Goal: Task Accomplishment & Management: Complete application form

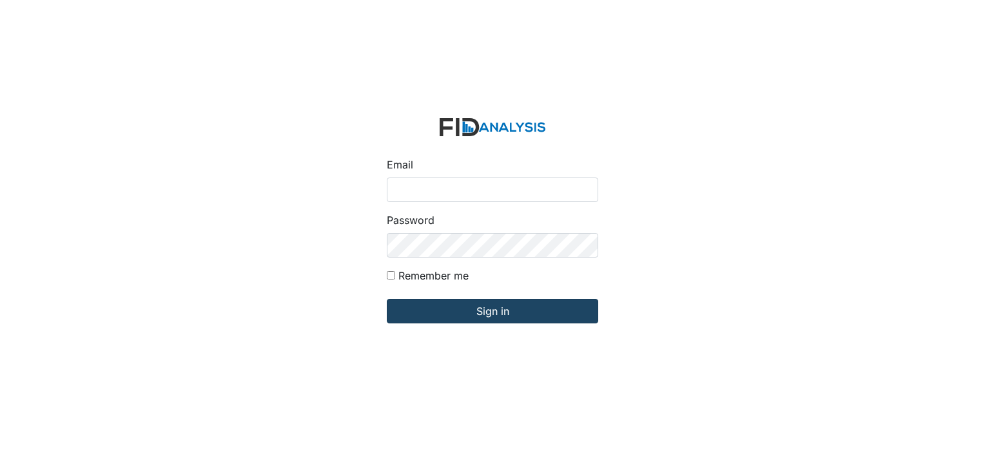
type input "[EMAIL_ADDRESS][DOMAIN_NAME]"
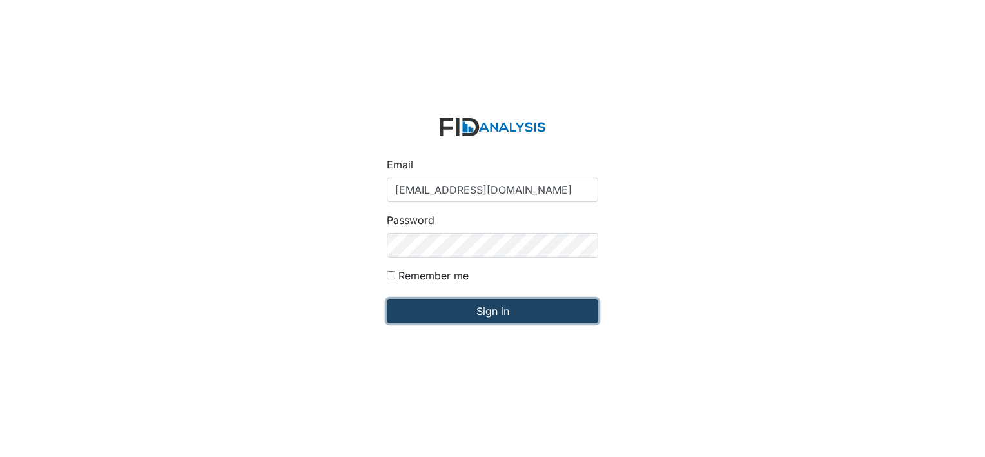
click at [442, 307] on input "Sign in" at bounding box center [493, 311] width 212 height 25
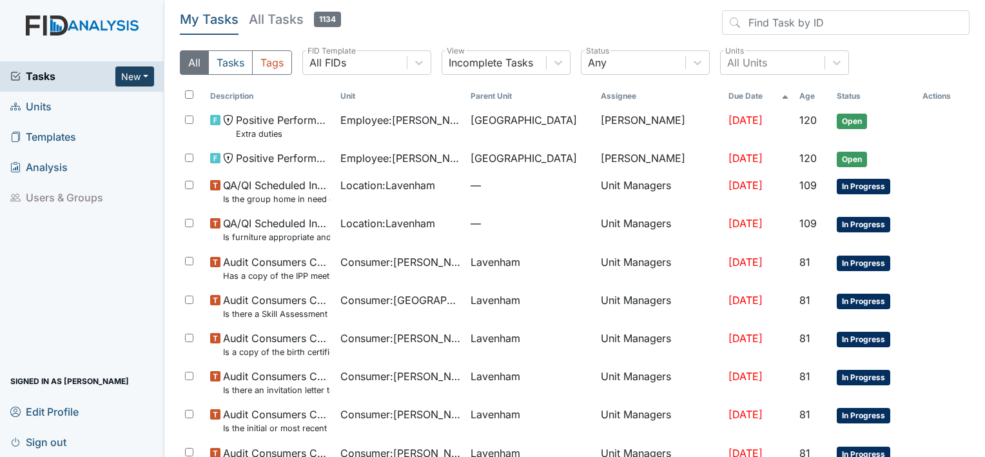
click at [141, 70] on button "New" at bounding box center [134, 76] width 39 height 20
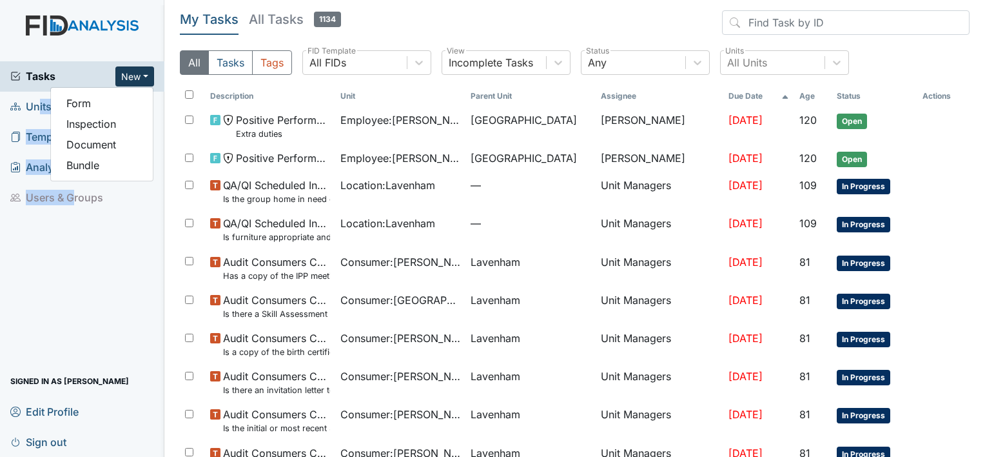
drag, startPoint x: 68, startPoint y: 237, endPoint x: 31, endPoint y: 111, distance: 131.8
click at [31, 111] on div "Tasks New Form Inspection Document Bundle Units Templates Analysis Users & Grou…" at bounding box center [82, 258] width 164 height 395
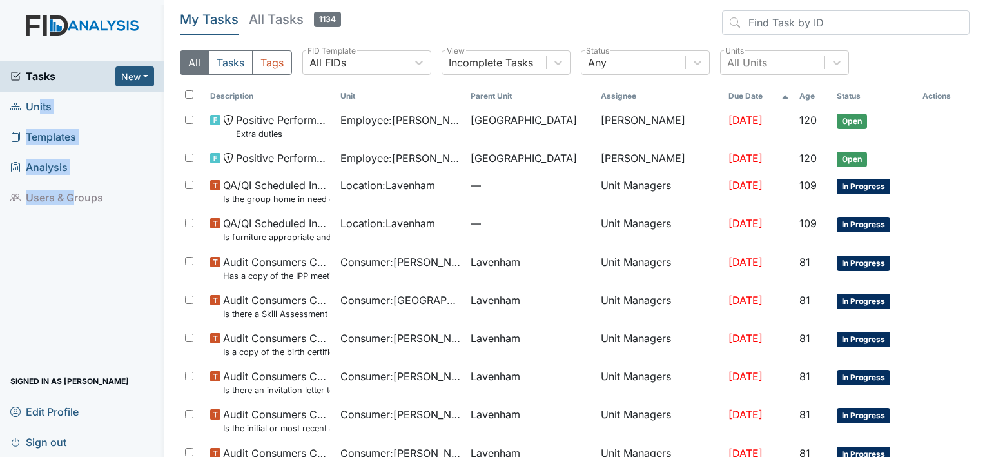
click at [31, 111] on span "Units" at bounding box center [30, 107] width 41 height 20
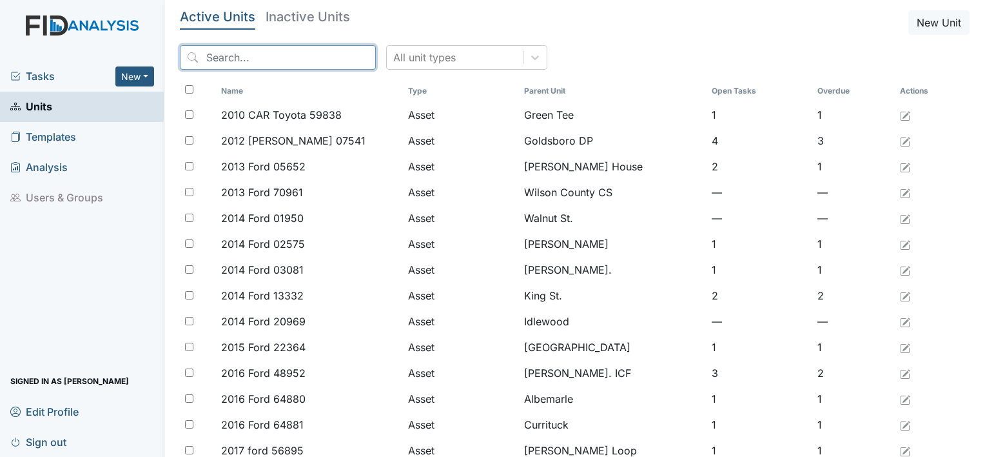
click at [286, 59] on input "search" at bounding box center [278, 57] width 196 height 25
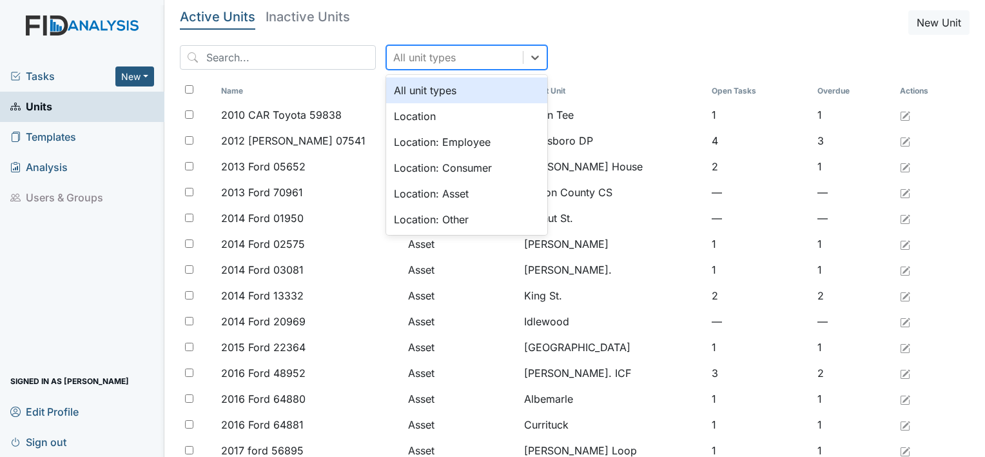
click at [393, 59] on div "All unit types" at bounding box center [424, 57] width 63 height 15
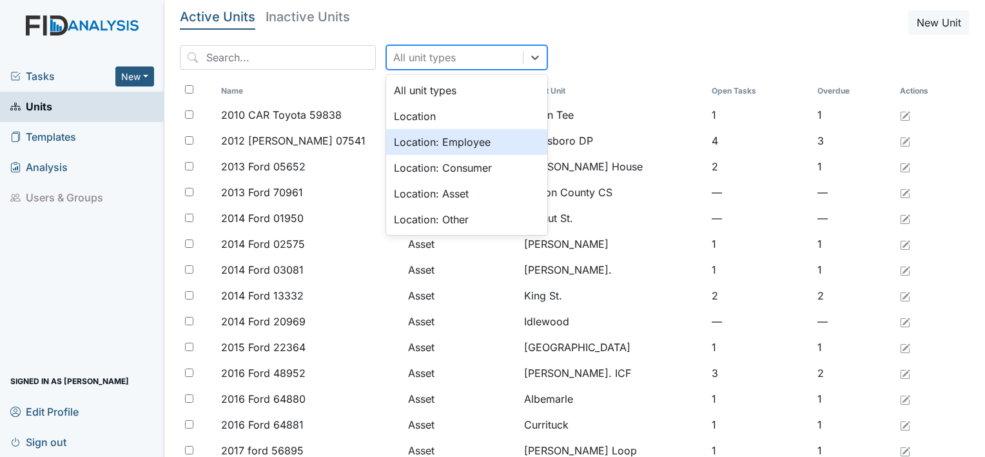
click at [415, 144] on div "Location: Employee" at bounding box center [466, 142] width 161 height 26
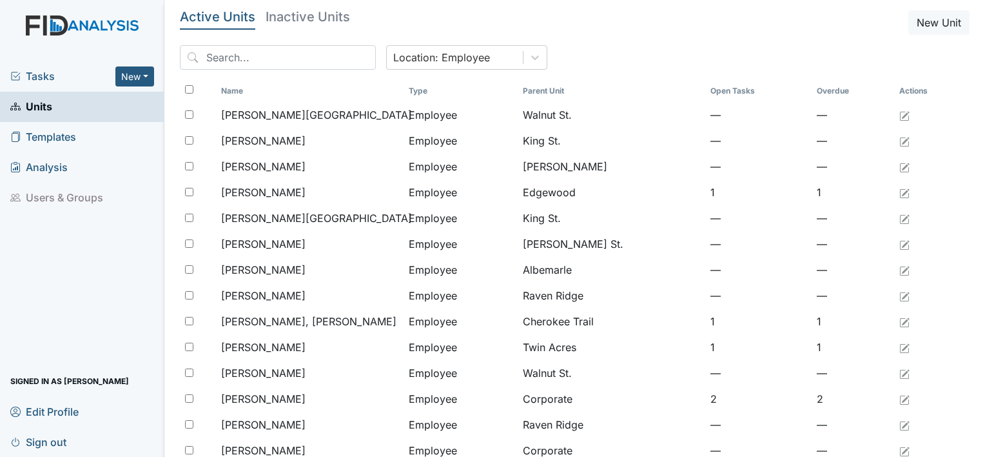
click at [251, 52] on input "search" at bounding box center [278, 57] width 196 height 25
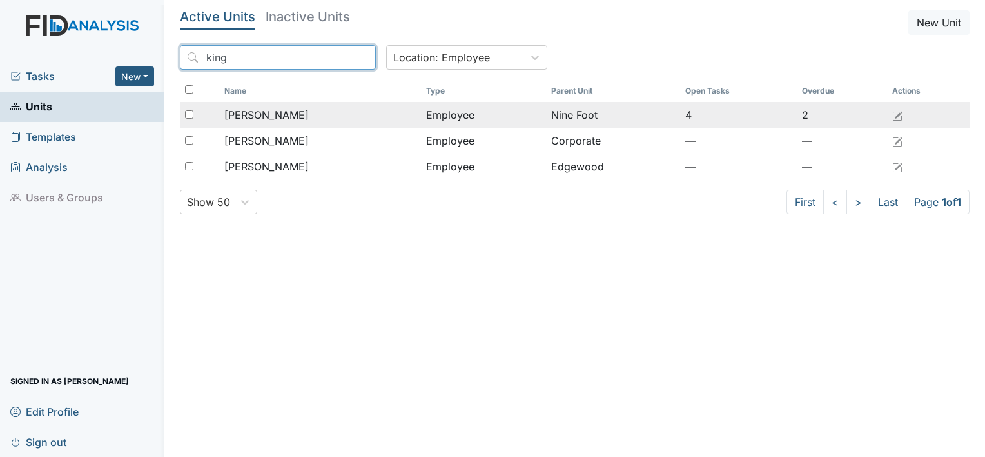
type input "king"
click at [279, 117] on span "[PERSON_NAME]" at bounding box center [266, 114] width 84 height 15
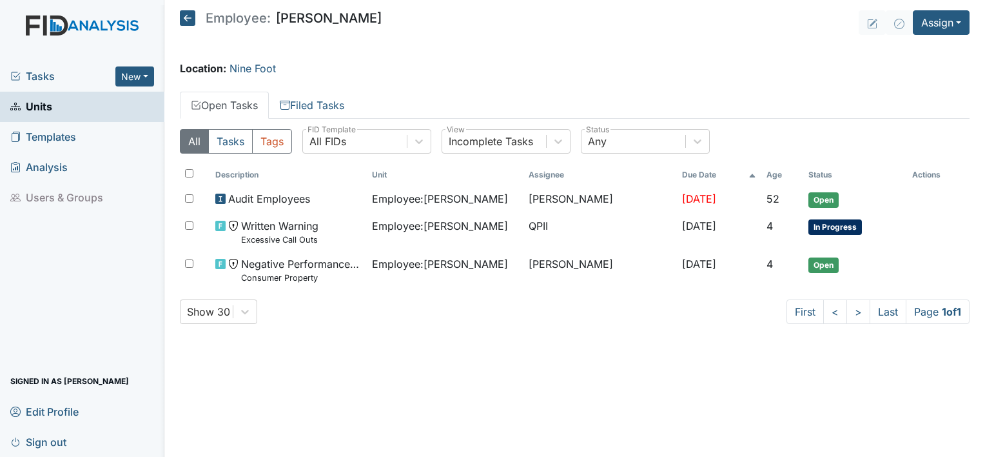
click at [304, 346] on main "Employee: Alaysha King Assign Assign Form Assign Inspection Assign Document Ass…" at bounding box center [574, 228] width 821 height 457
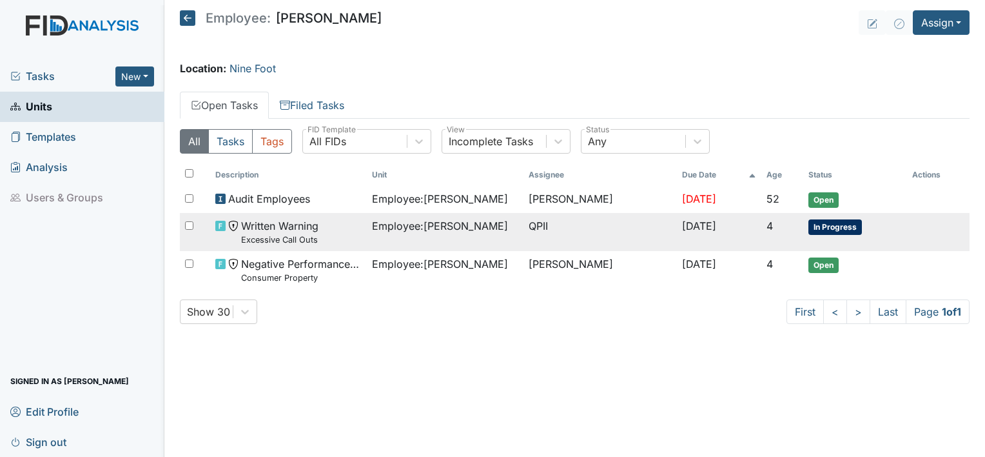
click at [707, 229] on span "[DATE]" at bounding box center [699, 225] width 34 height 13
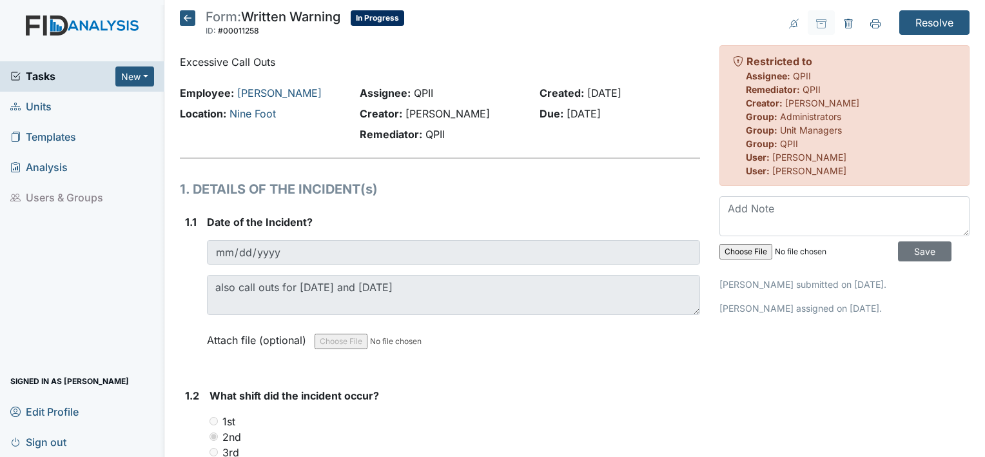
click at [186, 15] on icon at bounding box center [187, 17] width 15 height 15
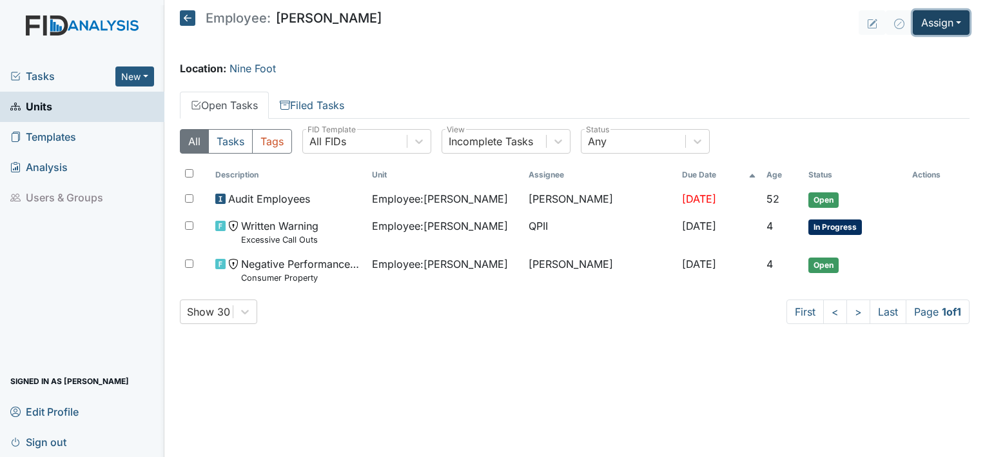
click at [939, 11] on button "Assign" at bounding box center [941, 22] width 57 height 25
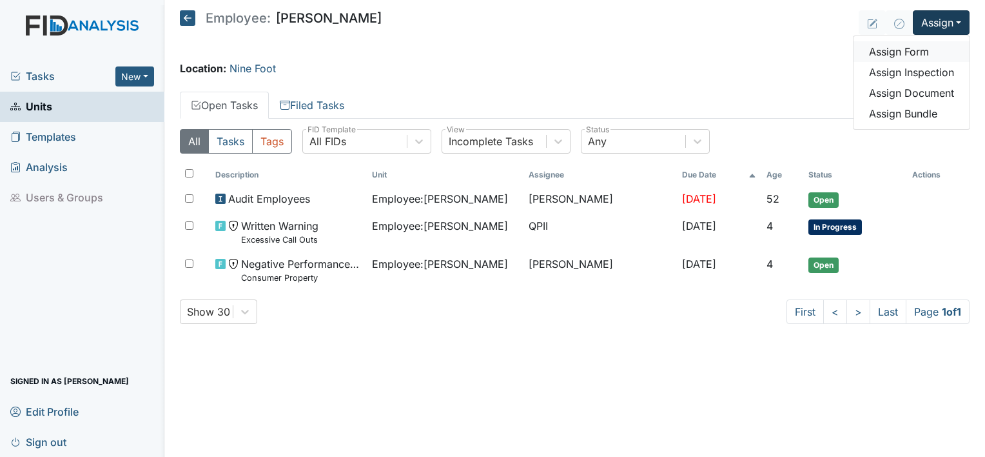
click at [911, 51] on link "Assign Form" at bounding box center [912, 51] width 116 height 21
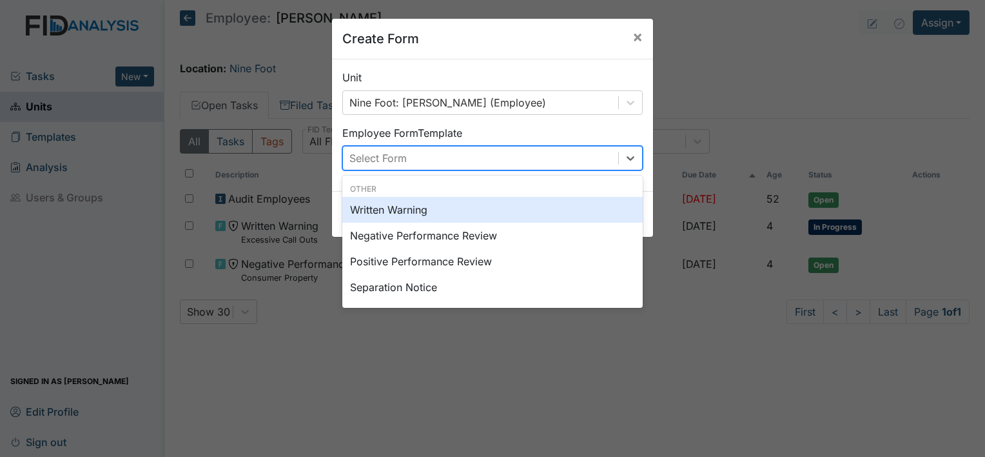
click at [441, 163] on div "Select Form" at bounding box center [480, 157] width 275 height 23
click at [384, 209] on div "Written Warning" at bounding box center [492, 210] width 301 height 26
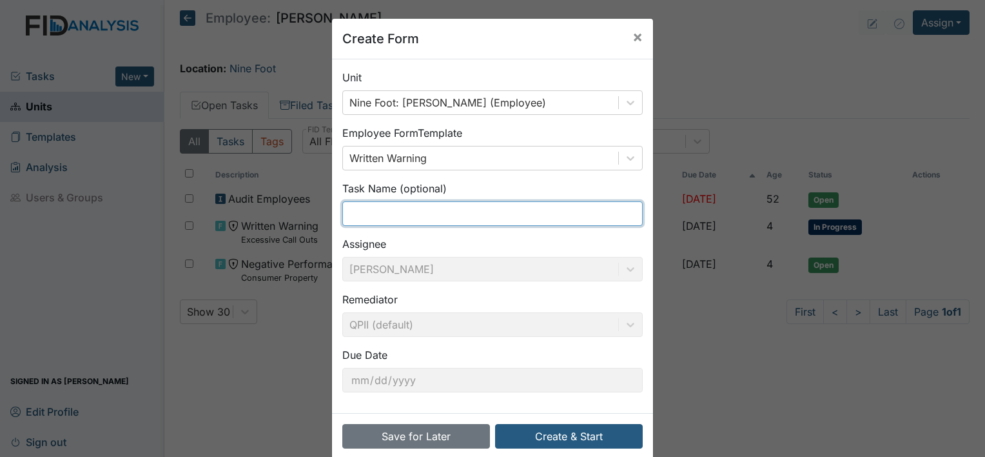
click at [394, 213] on input "text" at bounding box center [492, 213] width 301 height 25
click at [638, 289] on div "Unit Nine Foot: King, Alaysha (Employee) Employee Form Template Written Warning…" at bounding box center [492, 235] width 321 height 353
click at [466, 217] on input "text" at bounding box center [492, 213] width 301 height 25
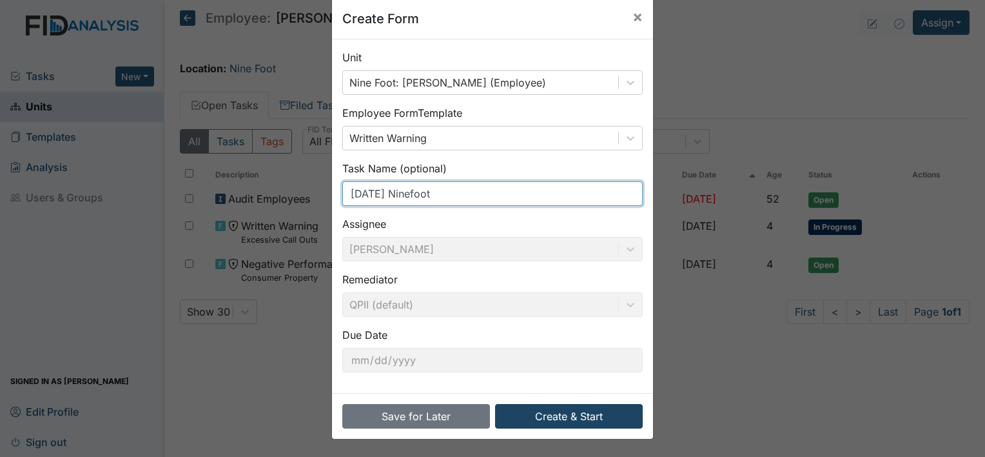
type input "8.10.2025 Ninefoot"
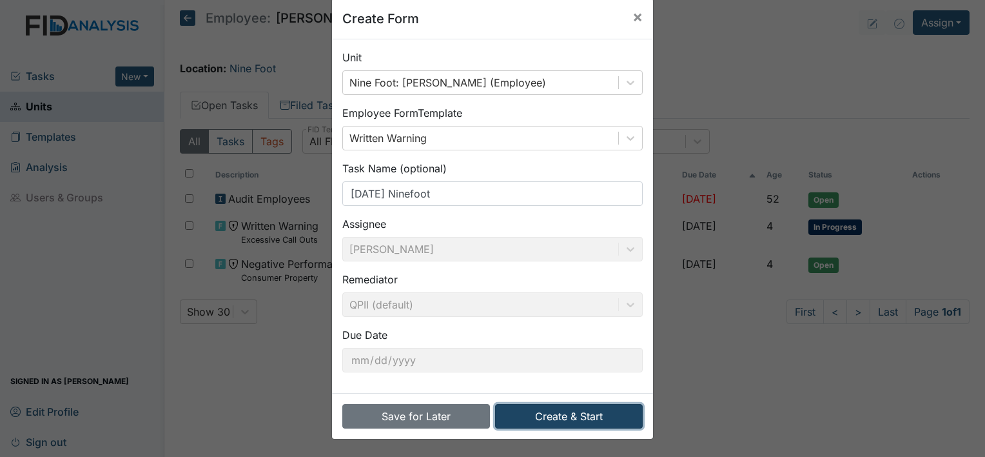
click at [555, 412] on button "Create & Start" at bounding box center [569, 416] width 148 height 25
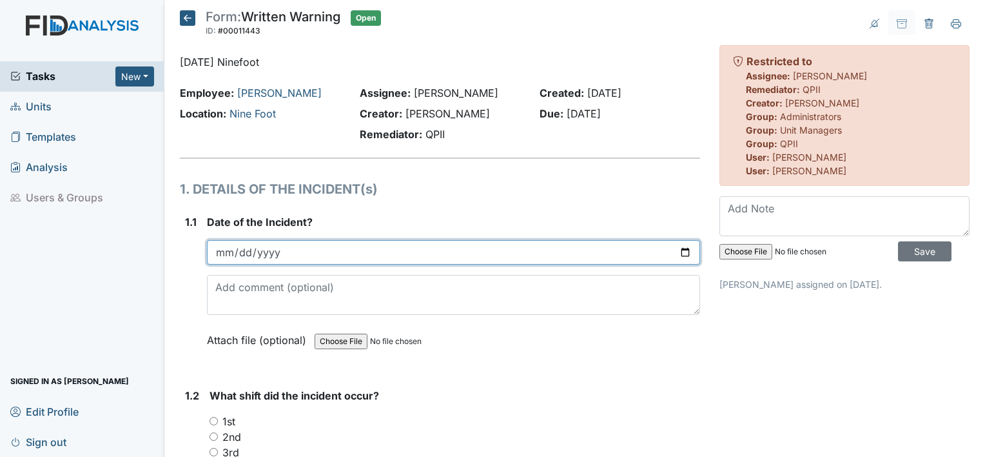
click at [316, 251] on input "date" at bounding box center [453, 252] width 493 height 25
click at [680, 253] on input "date" at bounding box center [453, 252] width 493 height 25
type input "2025-08-10"
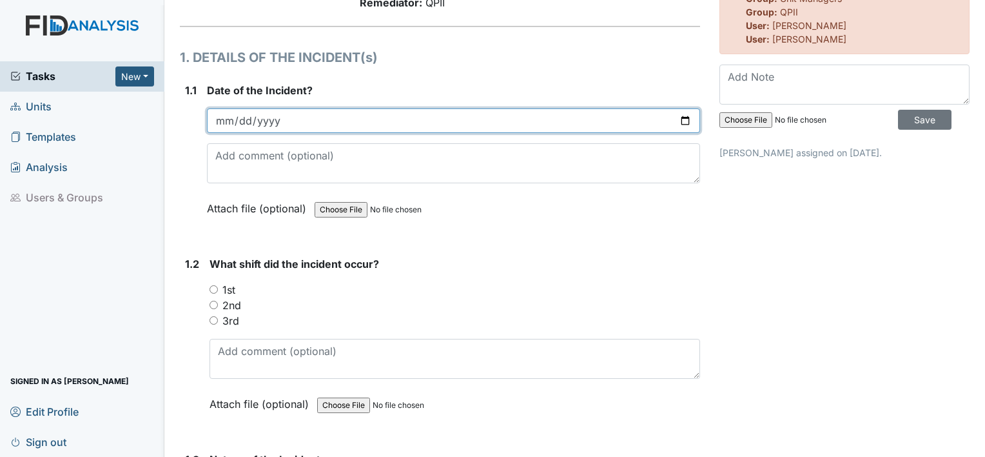
scroll to position [137, 0]
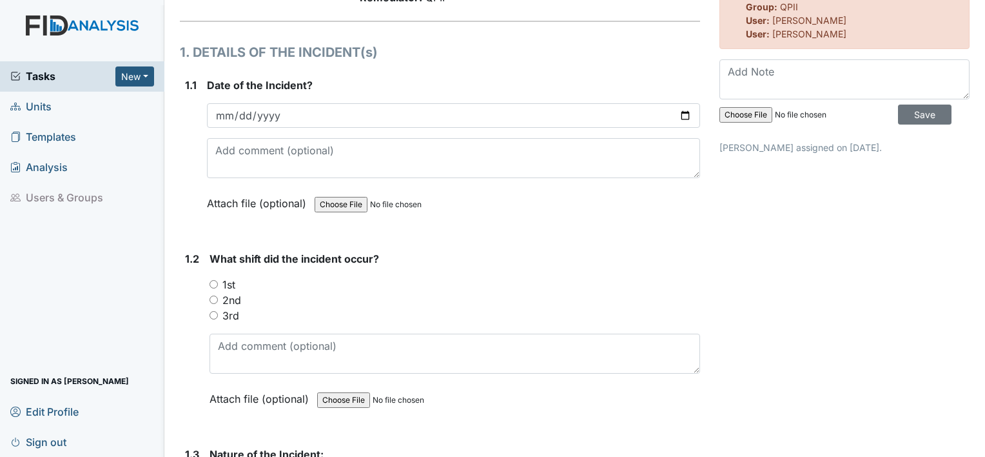
click at [213, 299] on input "2nd" at bounding box center [214, 299] width 8 height 8
radio input "true"
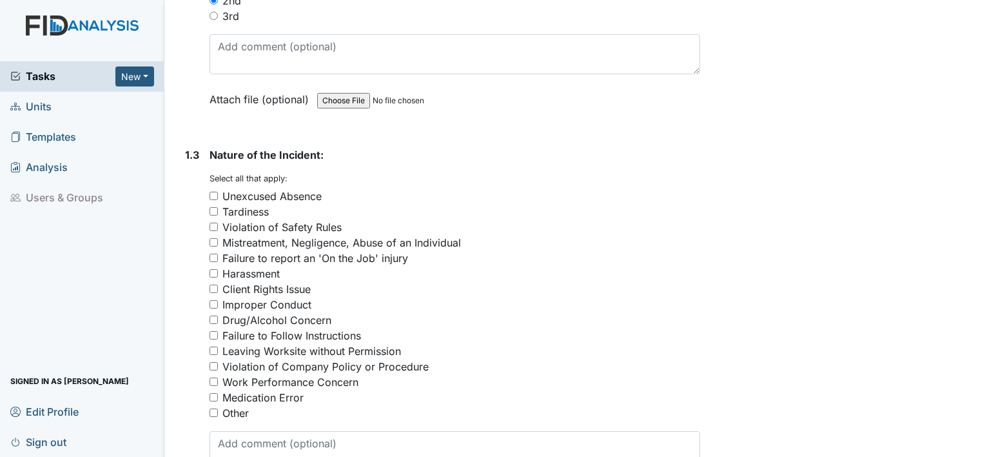
scroll to position [437, 0]
click at [255, 204] on div "Tardiness" at bounding box center [245, 209] width 46 height 15
click at [218, 206] on input "Tardiness" at bounding box center [214, 210] width 8 height 8
checkbox input "true"
click at [301, 302] on div "Improper Conduct" at bounding box center [266, 302] width 89 height 15
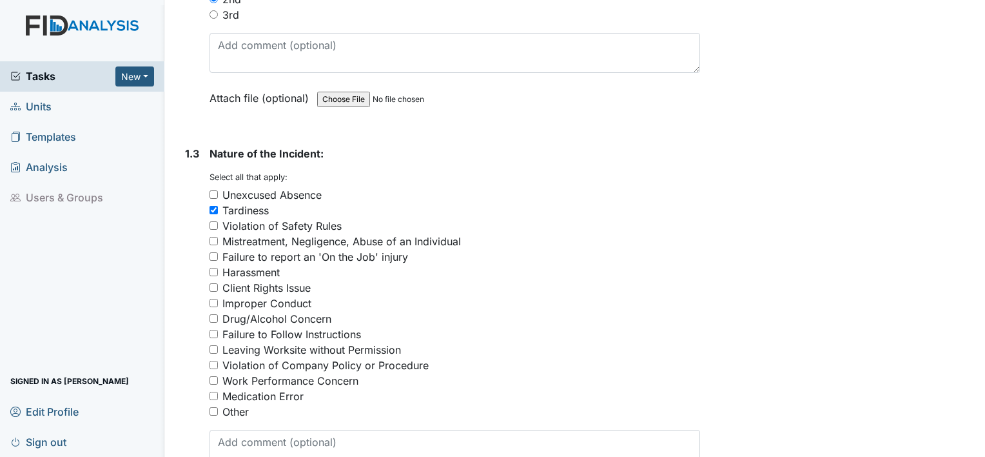
click at [218, 302] on input "Improper Conduct" at bounding box center [214, 303] width 8 height 8
click at [301, 302] on div "Improper Conduct" at bounding box center [266, 302] width 89 height 15
click at [218, 302] on input "Improper Conduct" at bounding box center [214, 303] width 8 height 8
checkbox input "false"
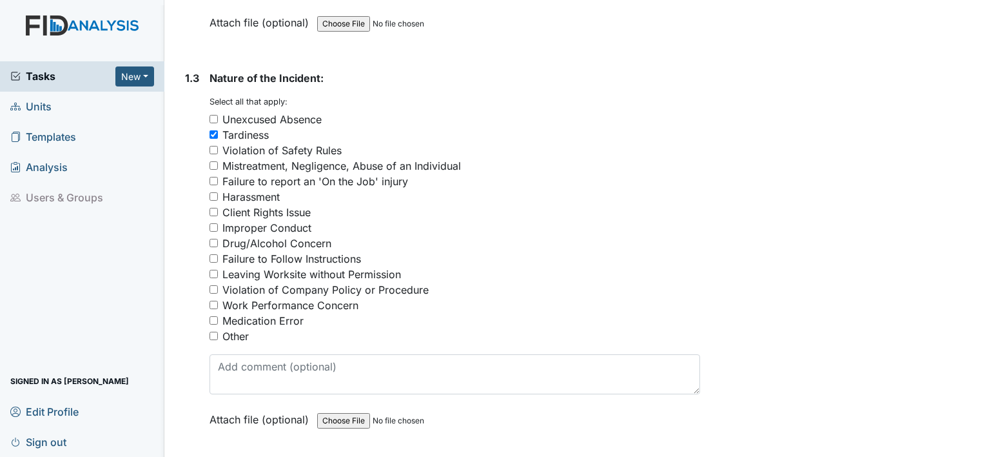
scroll to position [521, 0]
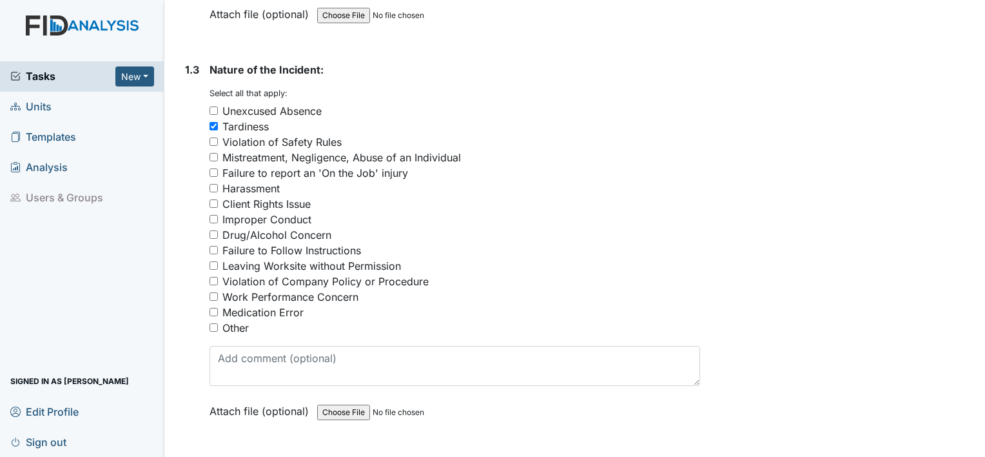
click at [288, 273] on div "Violation of Company Policy or Procedure" at bounding box center [325, 280] width 206 height 15
click at [218, 277] on input "Violation of Company Policy or Procedure" at bounding box center [214, 281] width 8 height 8
checkbox input "true"
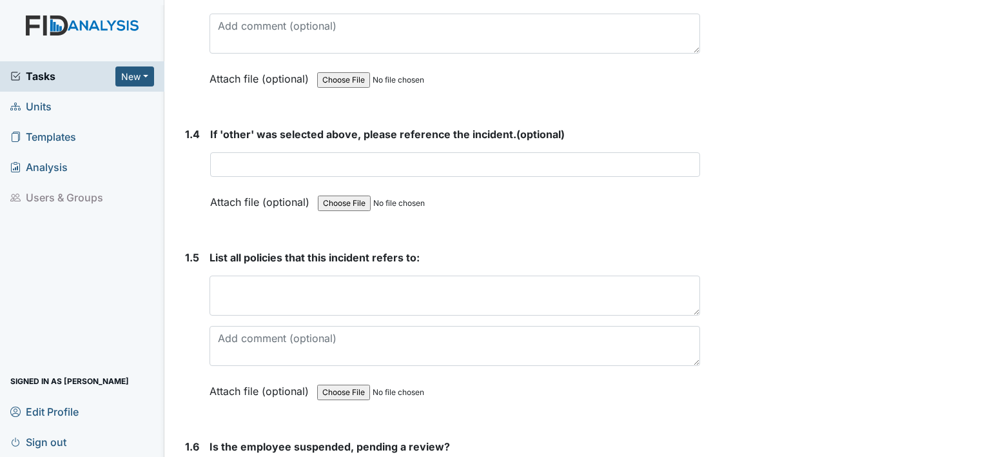
scroll to position [855, 0]
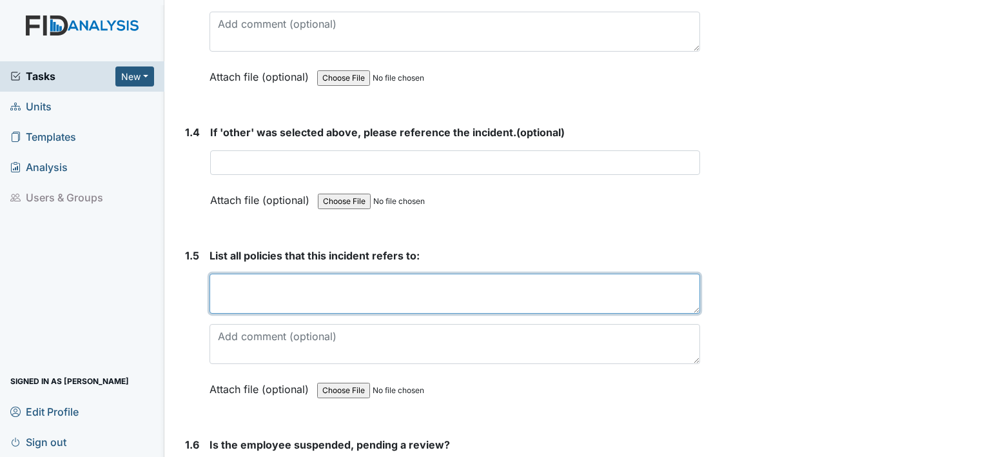
click at [275, 288] on textarea at bounding box center [455, 293] width 491 height 40
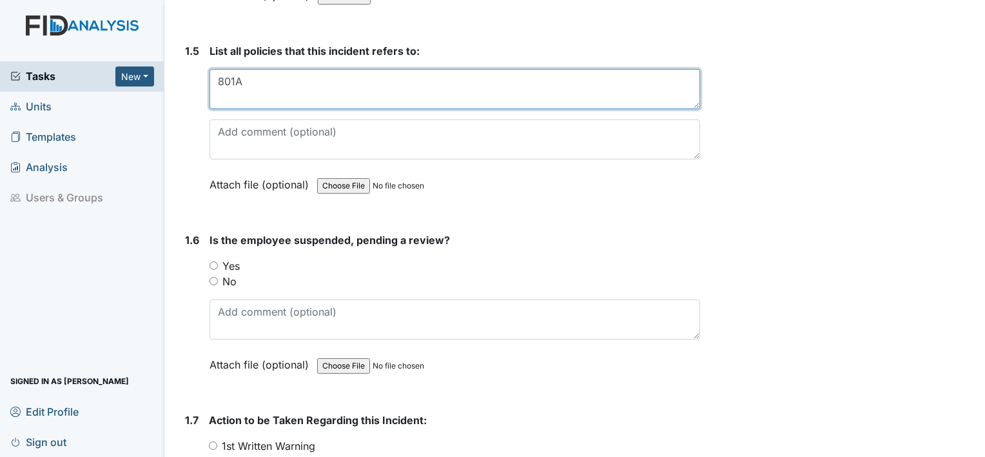
scroll to position [1065, 0]
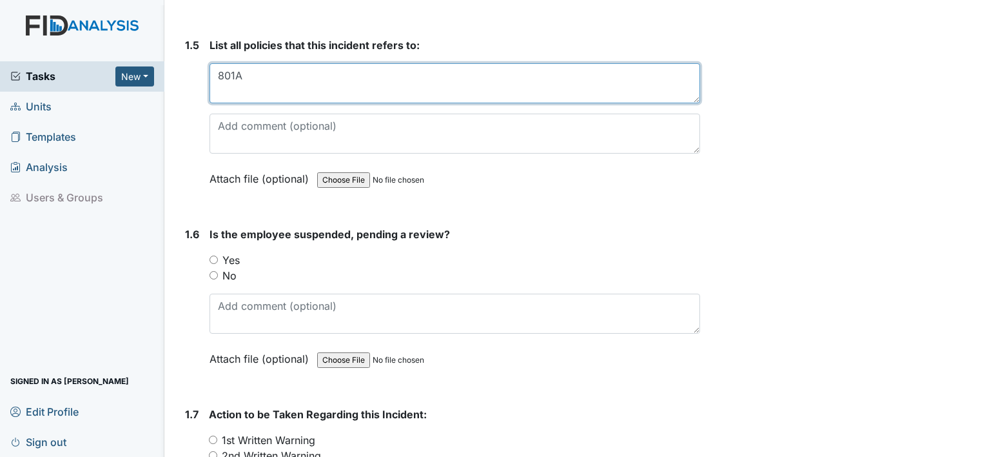
type textarea "801A"
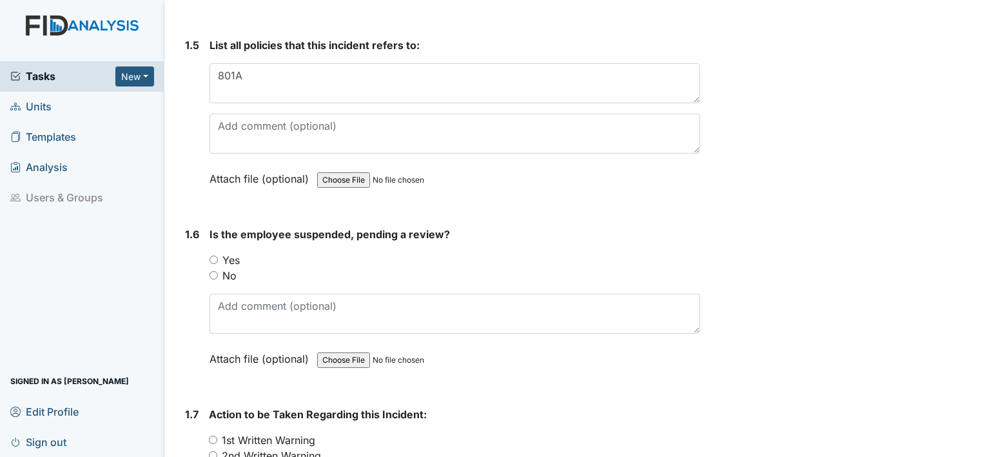
click at [228, 271] on label "No" at bounding box center [229, 275] width 14 height 15
click at [218, 271] on input "No" at bounding box center [214, 275] width 8 height 8
radio input "true"
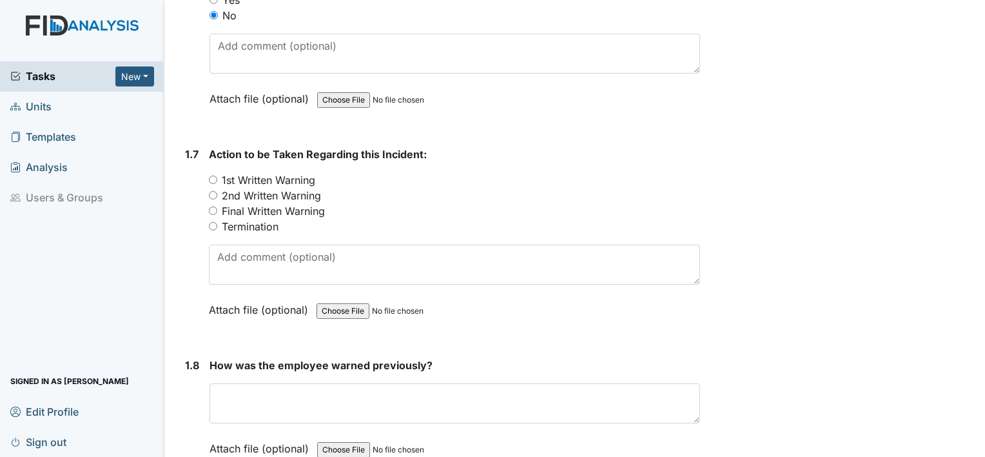
scroll to position [1333, 0]
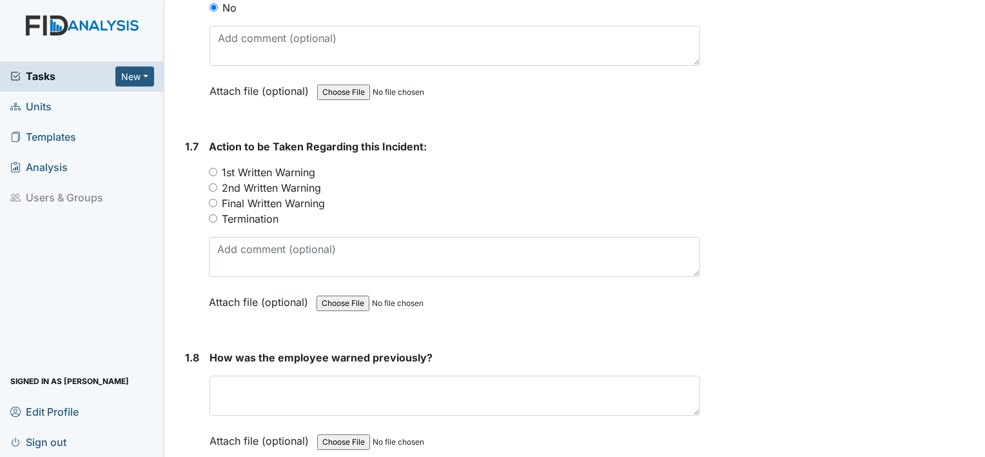
click at [297, 186] on label "2nd Written Warning" at bounding box center [271, 187] width 99 height 15
click at [217, 186] on input "2nd Written Warning" at bounding box center [213, 187] width 8 height 8
radio input "true"
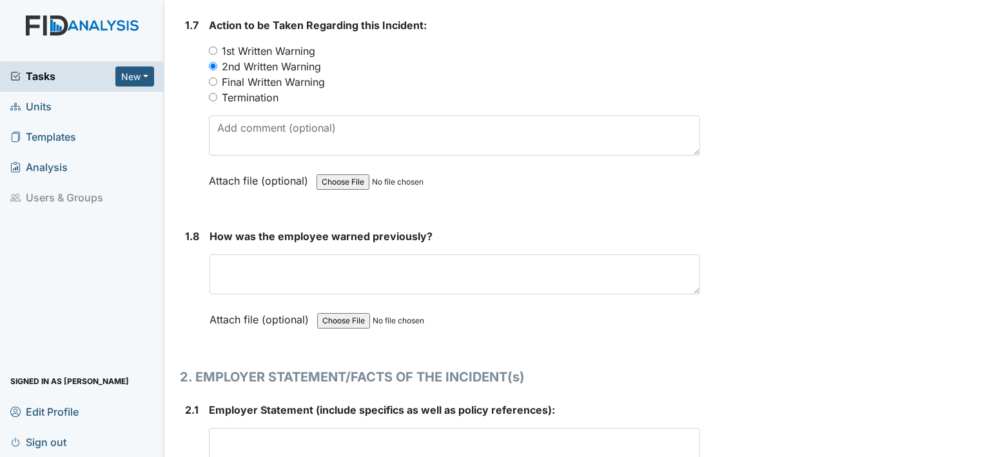
scroll to position [1454, 0]
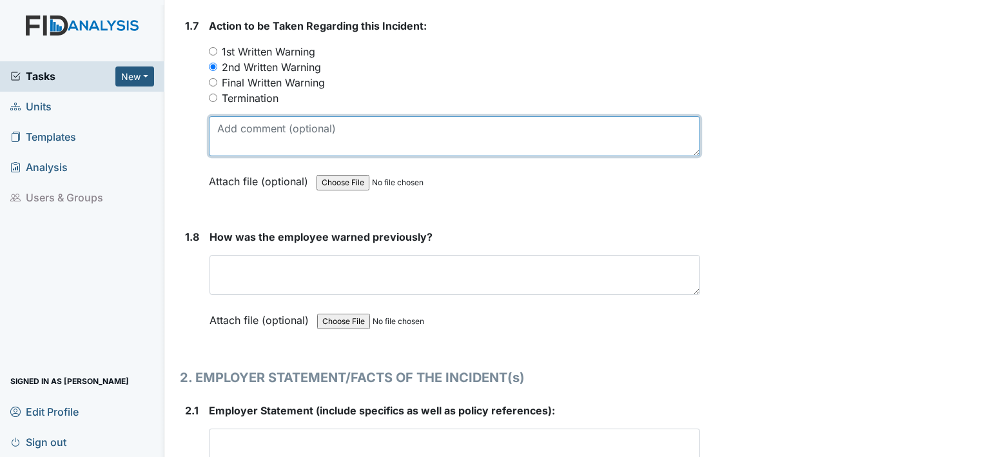
click at [328, 124] on textarea at bounding box center [454, 136] width 491 height 40
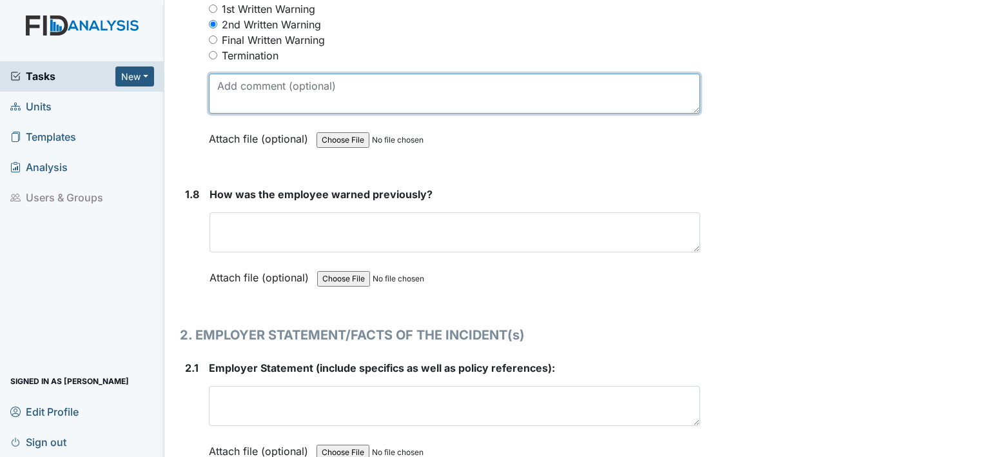
scroll to position [1497, 0]
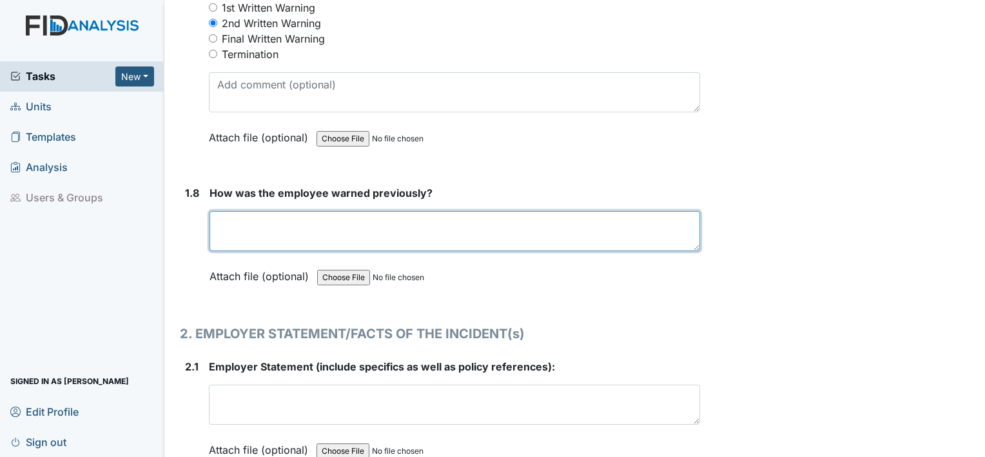
click at [275, 219] on textarea at bounding box center [455, 231] width 491 height 40
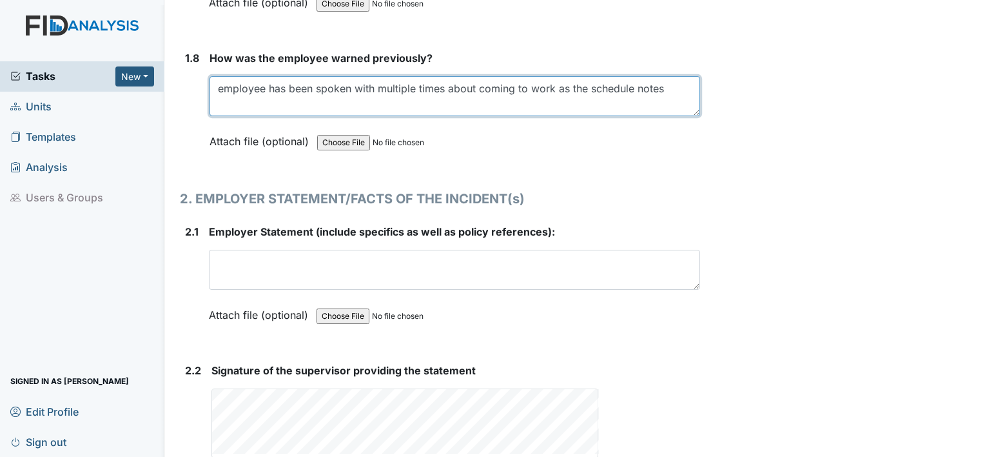
scroll to position [1634, 0]
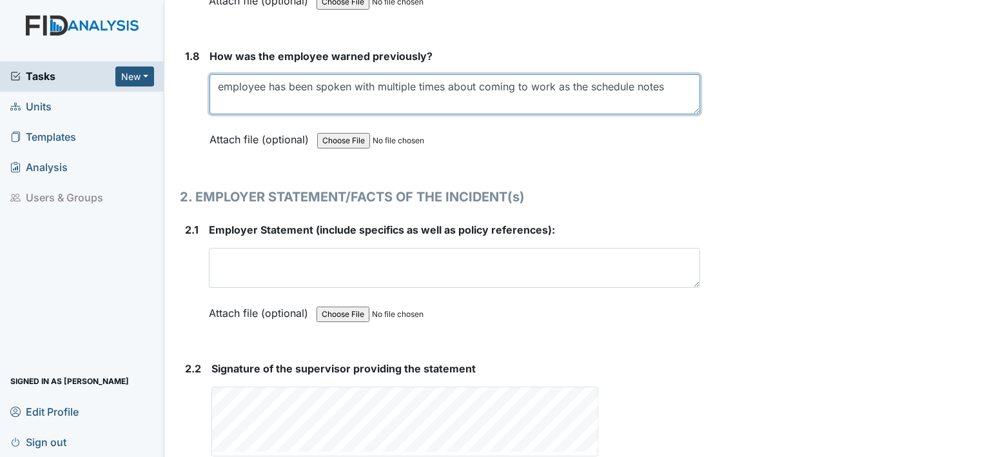
type textarea "employee has been spoken with multiple times about coming to work as the schedu…"
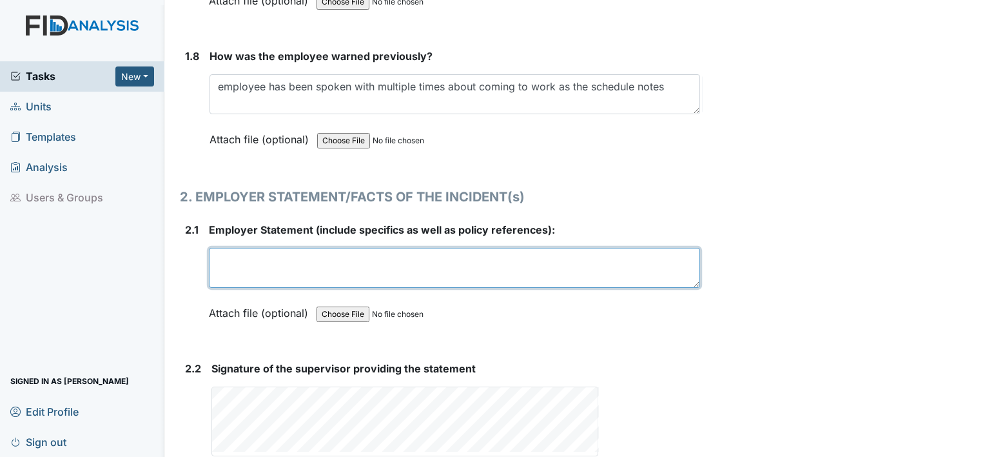
click at [260, 251] on textarea at bounding box center [454, 268] width 491 height 40
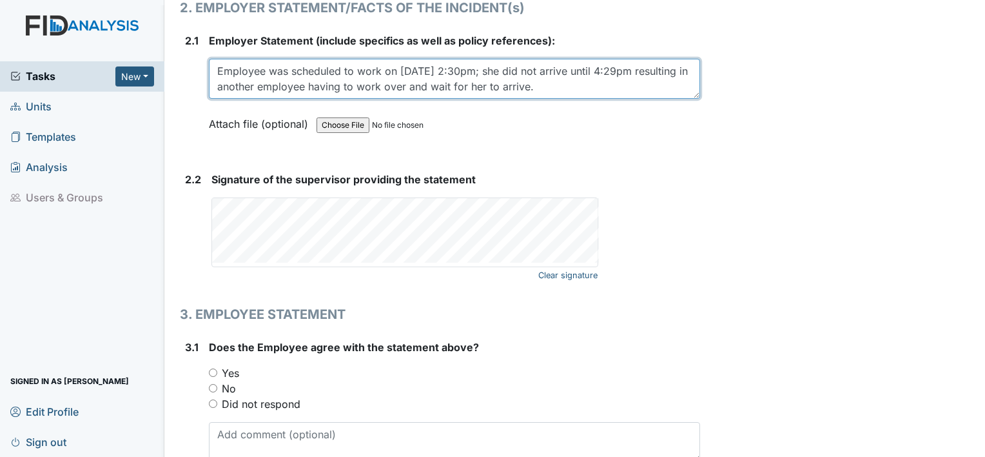
scroll to position [1822, 0]
type textarea "Employee was scheduled to work on 8.10.2025 at 2:30pm; she did not arrive until…"
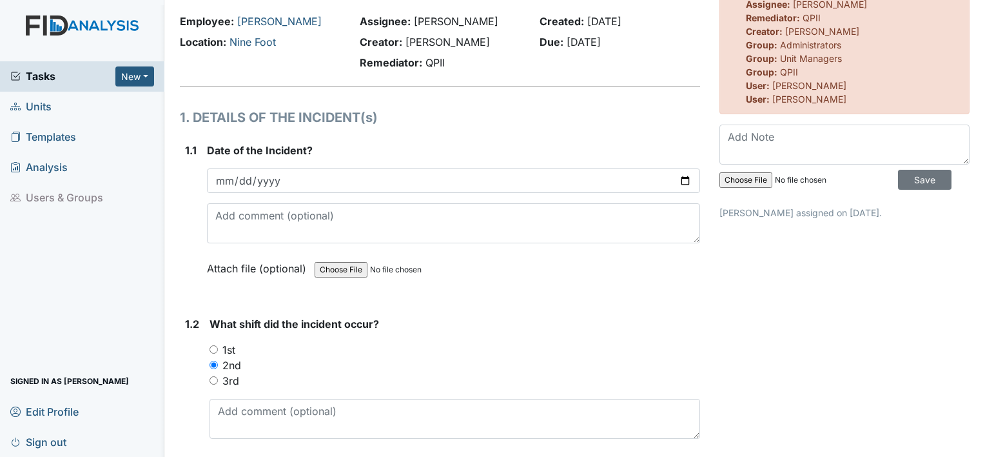
scroll to position [0, 0]
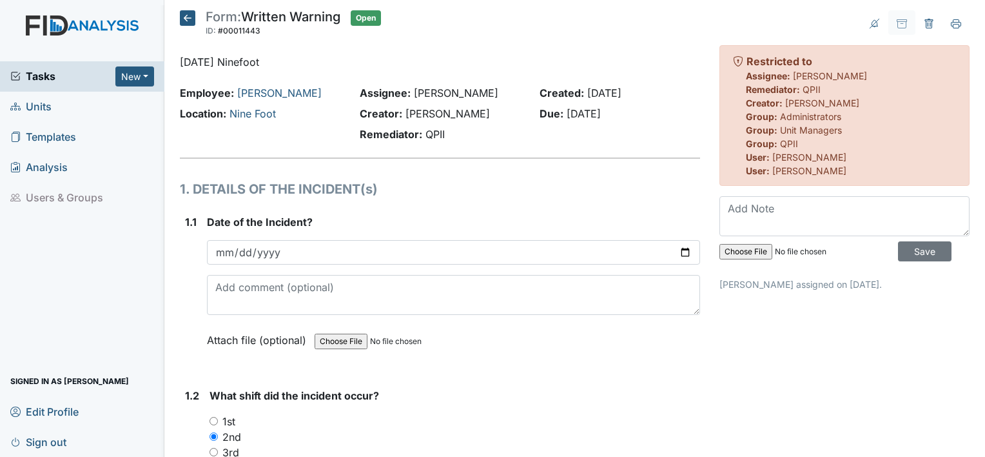
click at [185, 12] on icon at bounding box center [187, 17] width 15 height 15
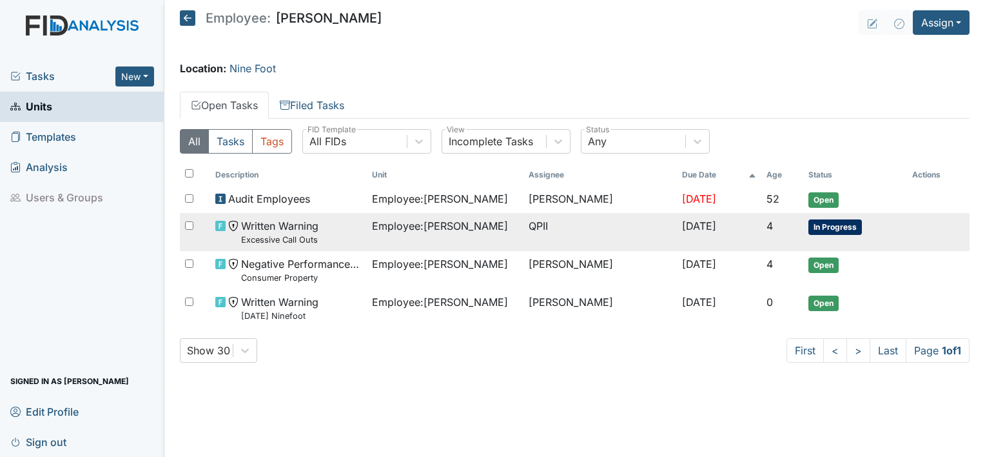
click at [309, 226] on span "Written Warning Excessive Call Outs" at bounding box center [279, 232] width 77 height 28
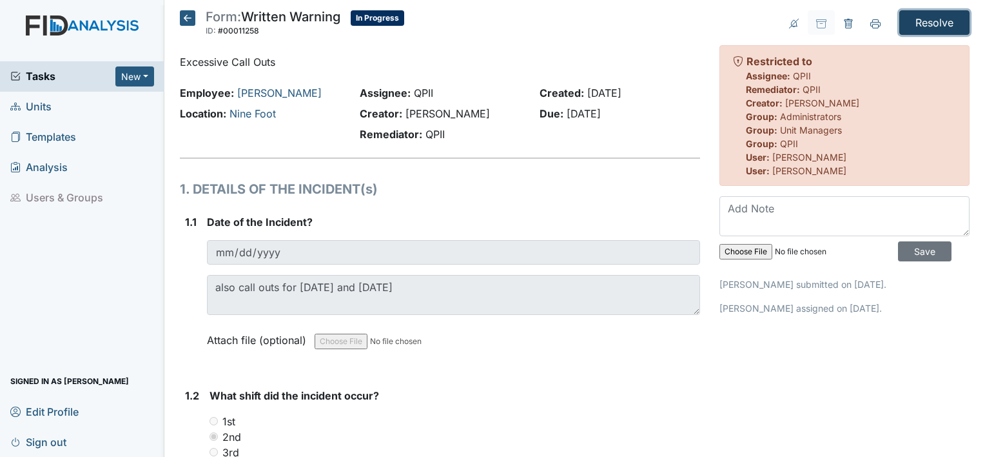
click at [905, 15] on input "Resolve" at bounding box center [935, 22] width 70 height 25
click at [844, 20] on icon at bounding box center [848, 24] width 8 height 10
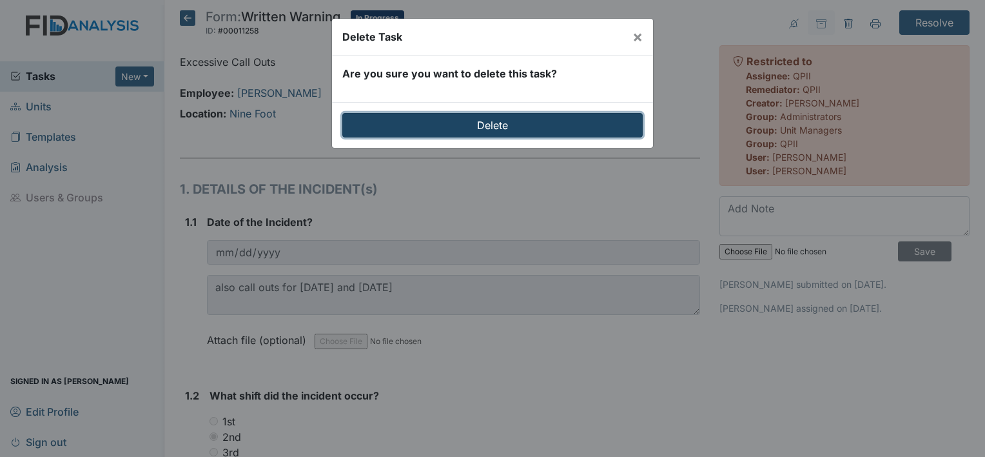
click at [472, 129] on input "Delete" at bounding box center [492, 125] width 301 height 25
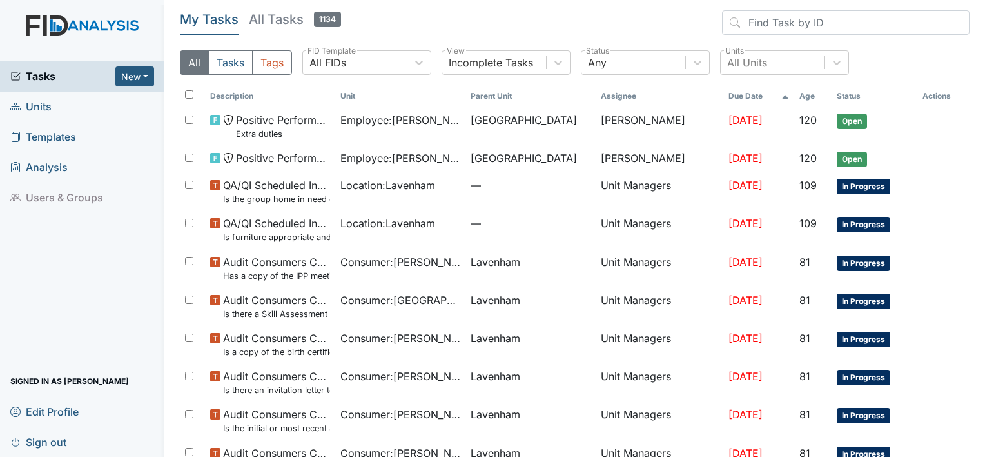
click at [39, 105] on span "Units" at bounding box center [30, 107] width 41 height 20
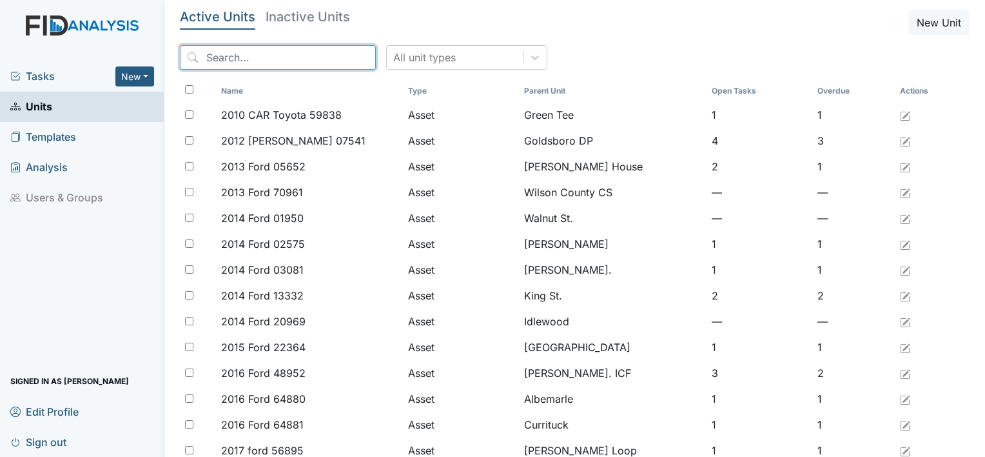
click at [291, 64] on input "search" at bounding box center [278, 57] width 196 height 25
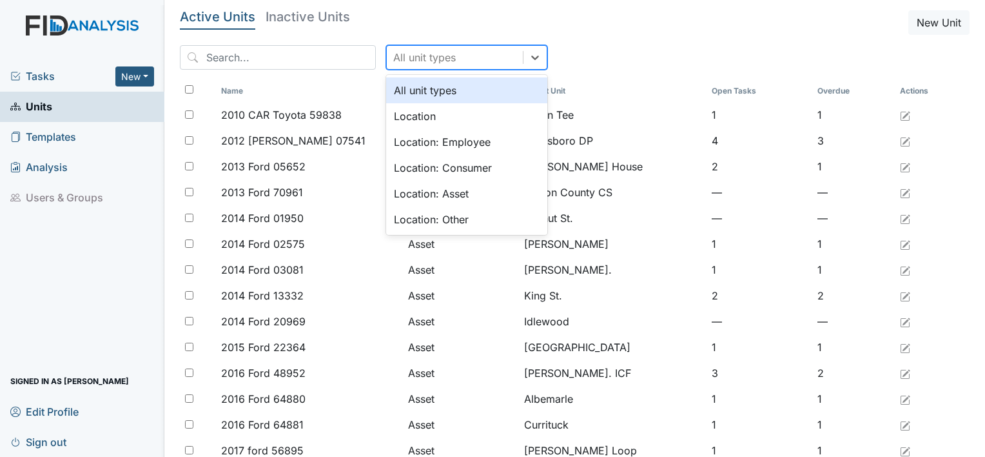
click at [405, 53] on div "All unit types" at bounding box center [424, 57] width 63 height 15
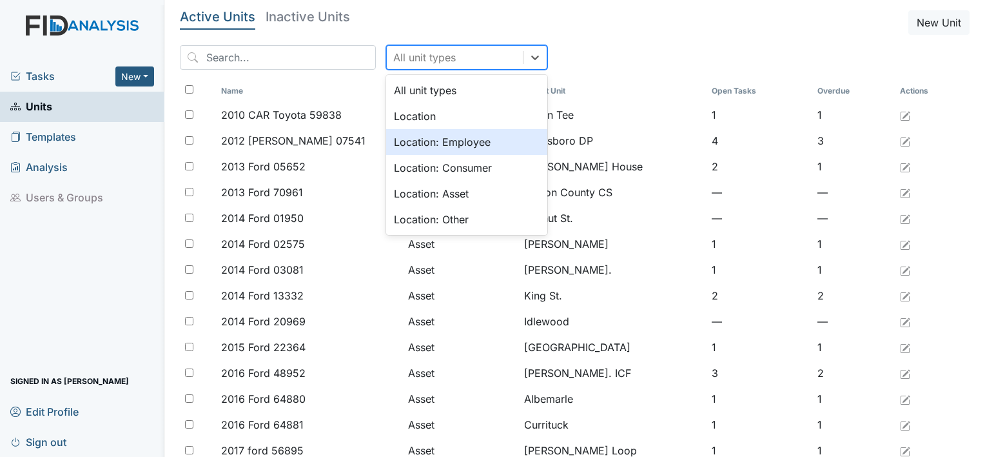
click at [411, 137] on div "Location: Employee" at bounding box center [466, 142] width 161 height 26
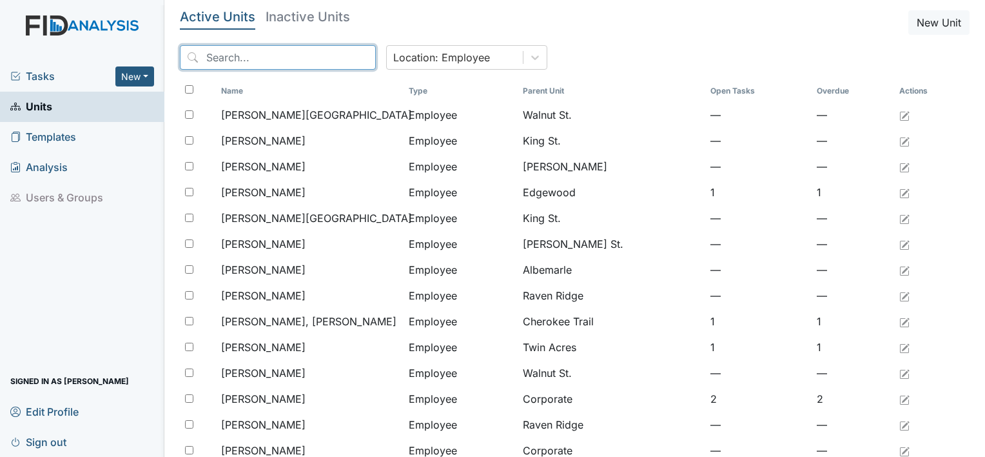
click at [231, 59] on input "search" at bounding box center [278, 57] width 196 height 25
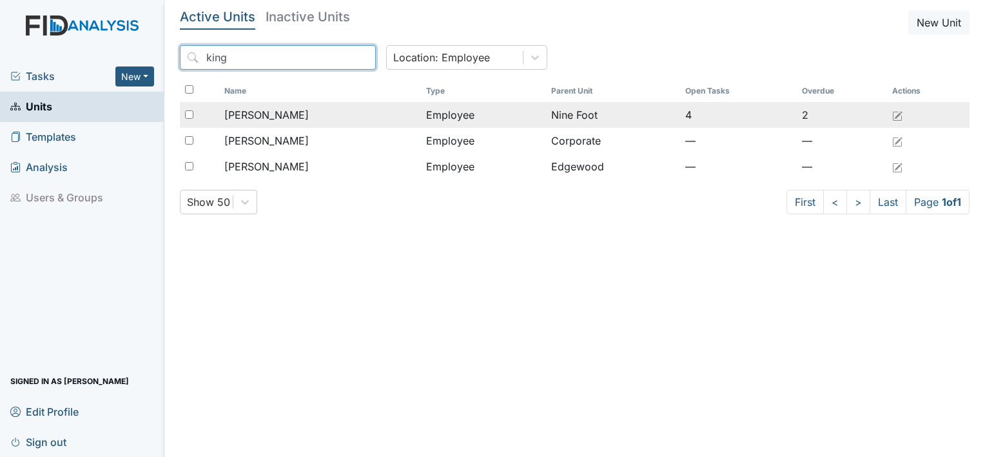
type input "king"
click at [279, 111] on span "[PERSON_NAME]" at bounding box center [266, 114] width 84 height 15
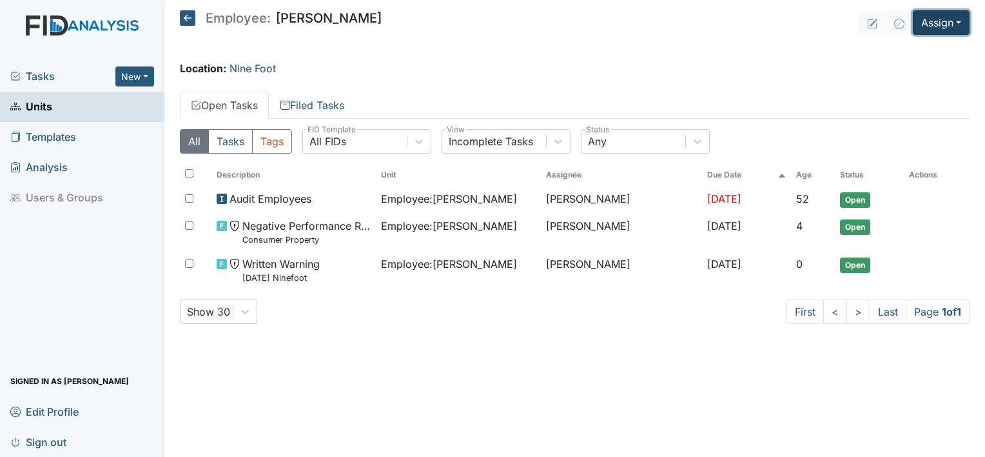
click at [935, 21] on button "Assign" at bounding box center [941, 22] width 57 height 25
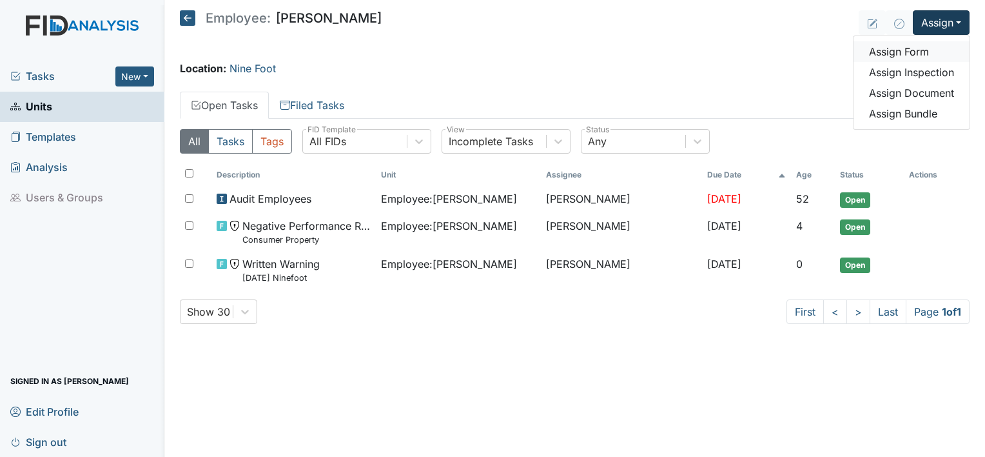
click at [907, 50] on link "Assign Form" at bounding box center [912, 51] width 116 height 21
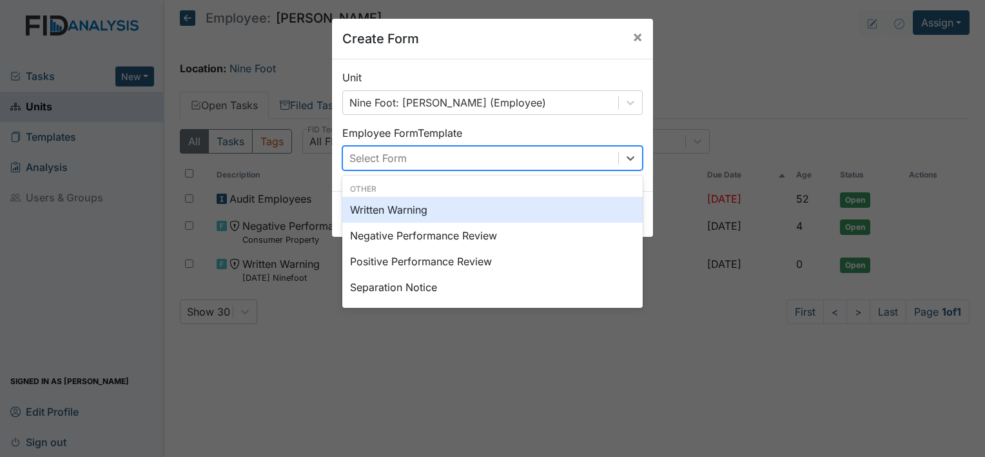
click at [598, 156] on div "Select Form" at bounding box center [480, 157] width 275 height 23
click at [539, 215] on div "Written Warning" at bounding box center [492, 210] width 301 height 26
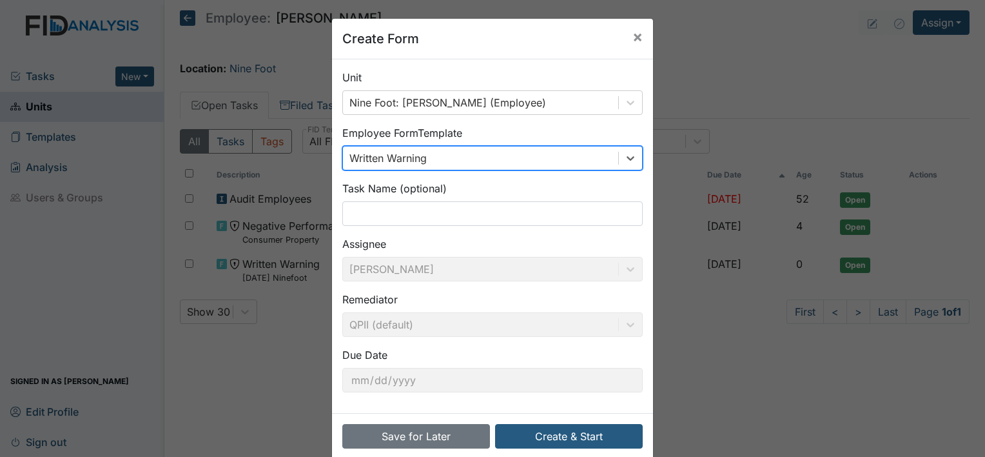
scroll to position [20, 0]
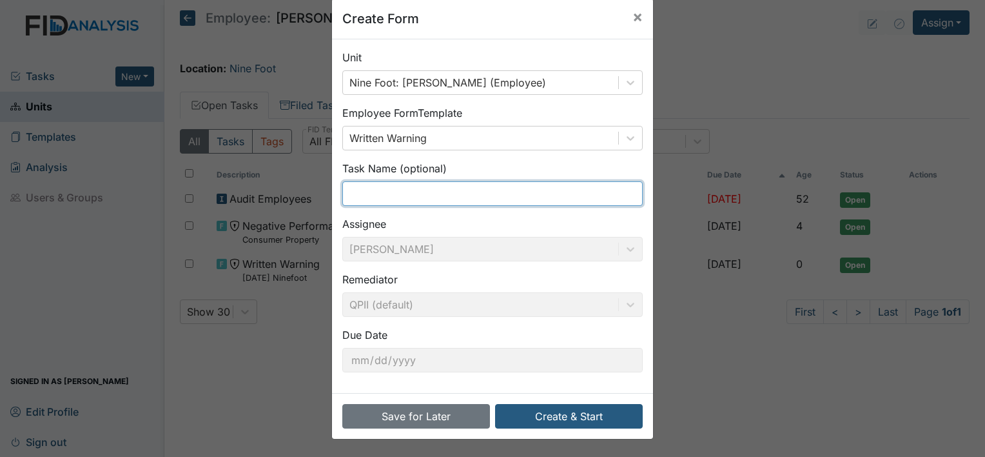
click at [449, 199] on input "text" at bounding box center [492, 193] width 301 height 25
type input "Excessive Call Outs"
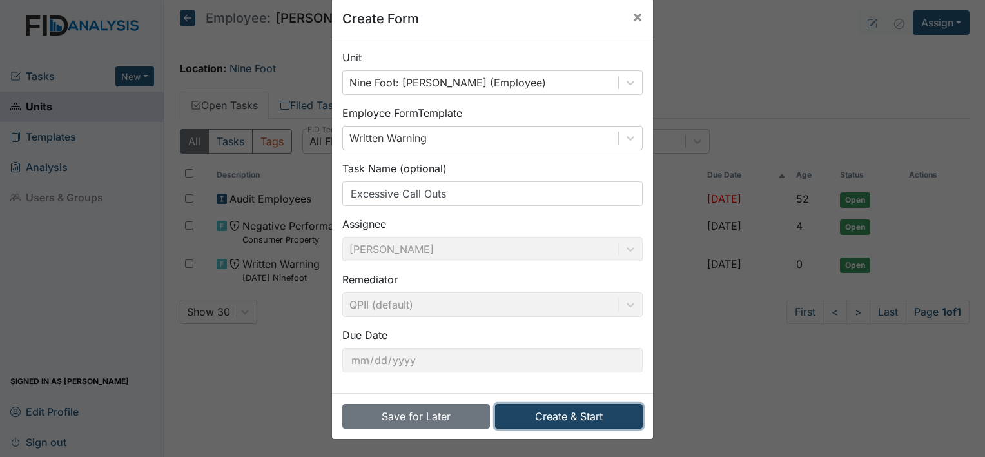
click at [582, 415] on button "Create & Start" at bounding box center [569, 416] width 148 height 25
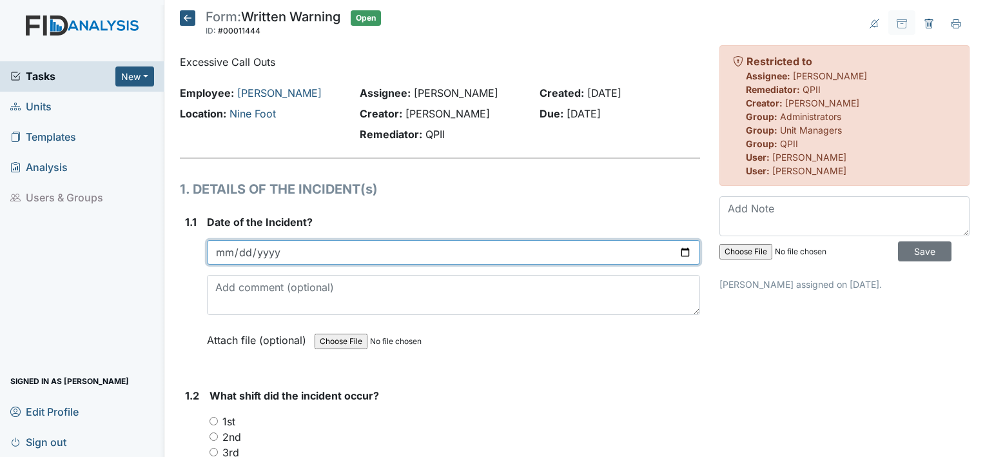
click at [677, 252] on input "date" at bounding box center [453, 252] width 493 height 25
type input "[DATE]"
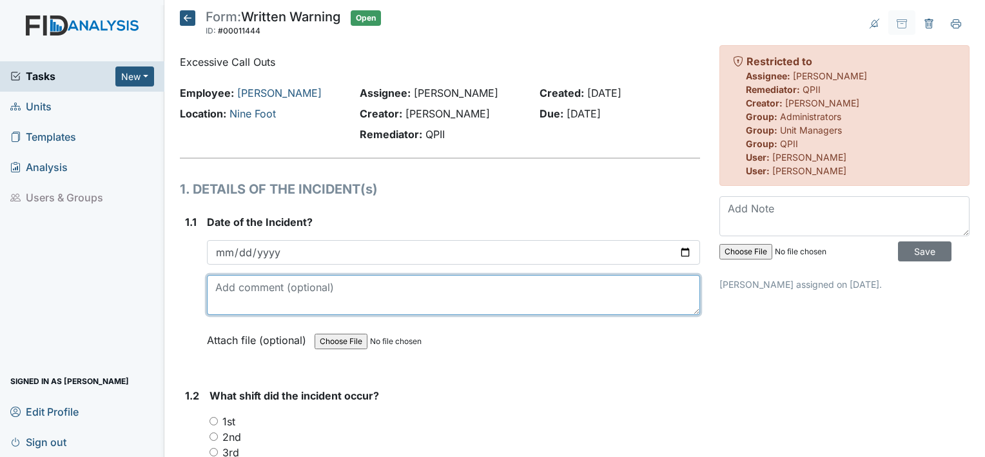
click at [252, 288] on textarea at bounding box center [453, 295] width 493 height 40
type textarea "also [DATE] and [DATE]"
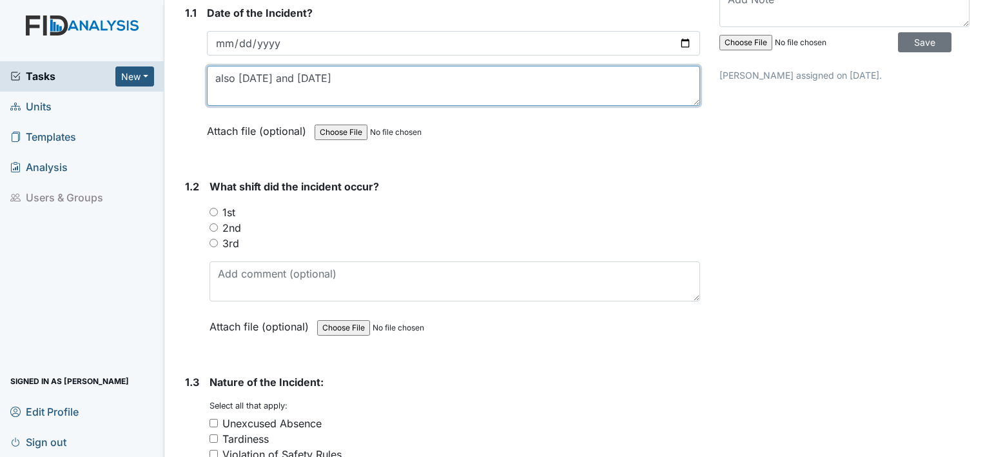
scroll to position [210, 0]
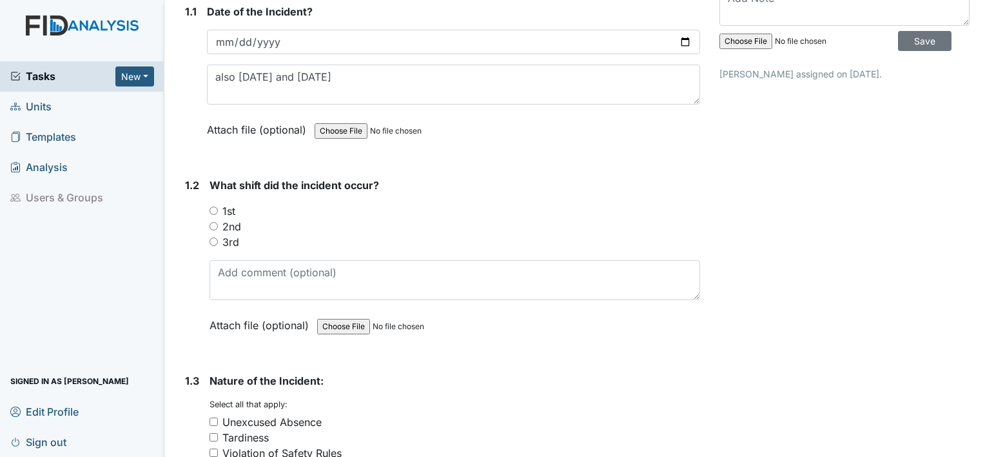
click at [238, 226] on label "2nd" at bounding box center [231, 226] width 19 height 15
click at [218, 226] on input "2nd" at bounding box center [214, 226] width 8 height 8
radio input "true"
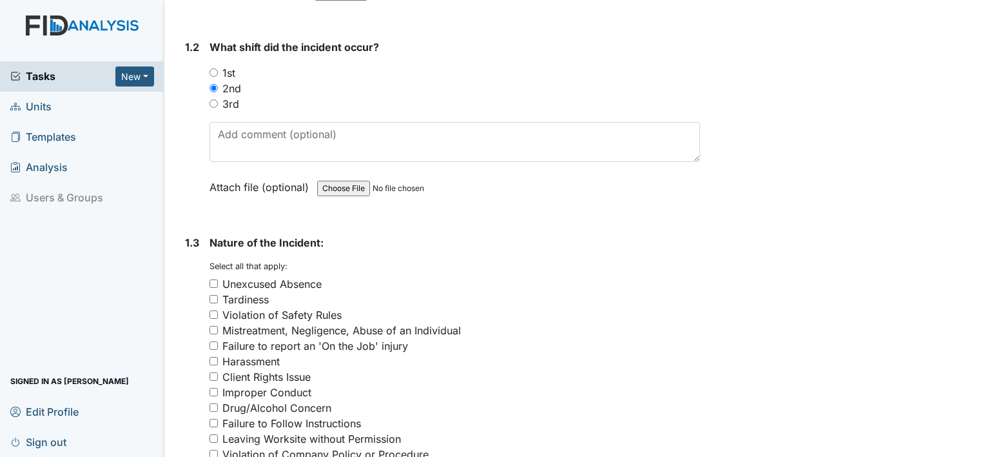
scroll to position [358, 0]
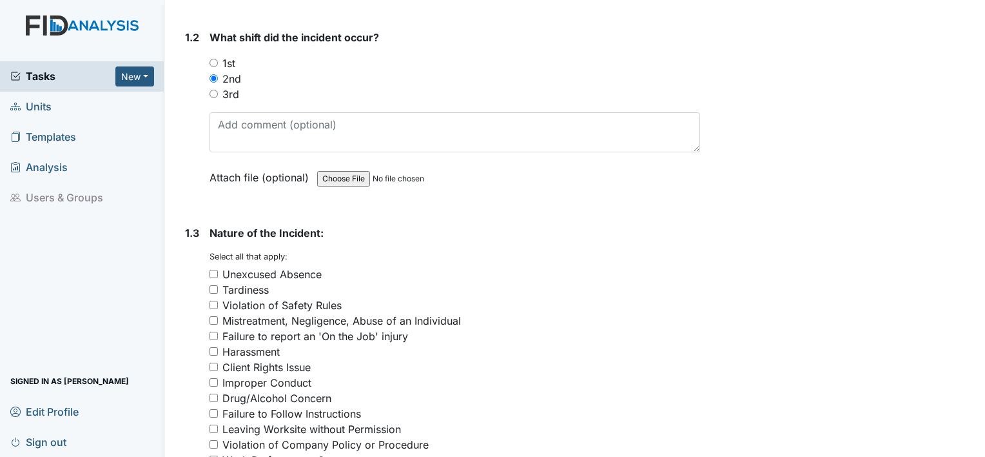
click at [291, 269] on div "Unexcused Absence" at bounding box center [271, 273] width 99 height 15
click at [218, 270] on input "Unexcused Absence" at bounding box center [214, 274] width 8 height 8
checkbox input "true"
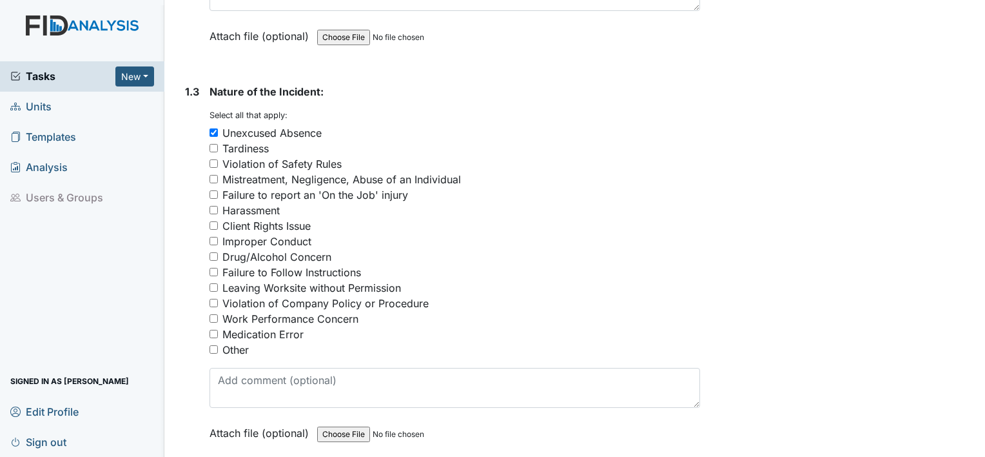
scroll to position [500, 0]
click at [284, 300] on div "Violation of Company Policy or Procedure" at bounding box center [325, 302] width 206 height 15
click at [218, 300] on input "Violation of Company Policy or Procedure" at bounding box center [214, 302] width 8 height 8
checkbox input "true"
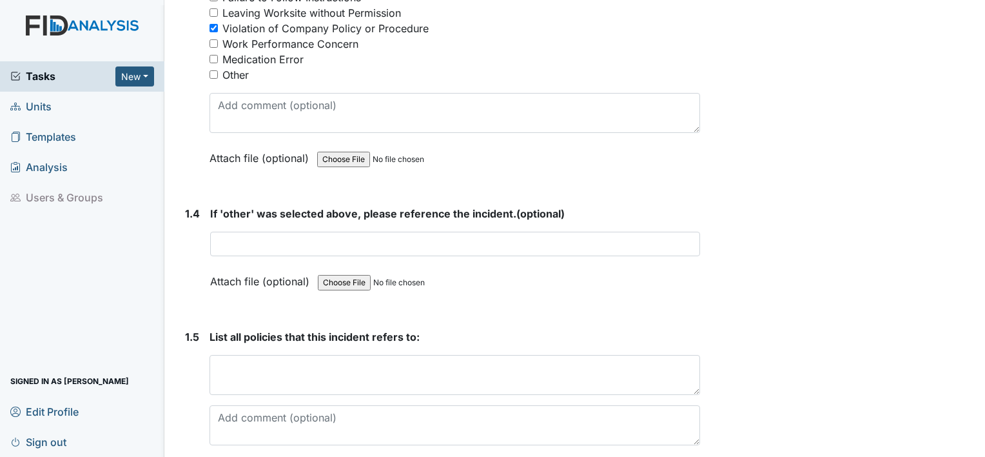
scroll to position [911, 0]
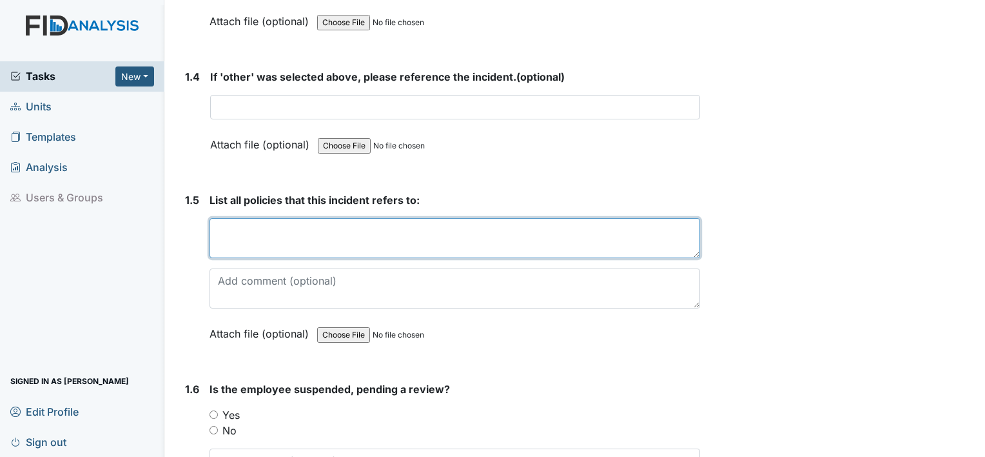
click at [382, 236] on textarea at bounding box center [455, 238] width 491 height 40
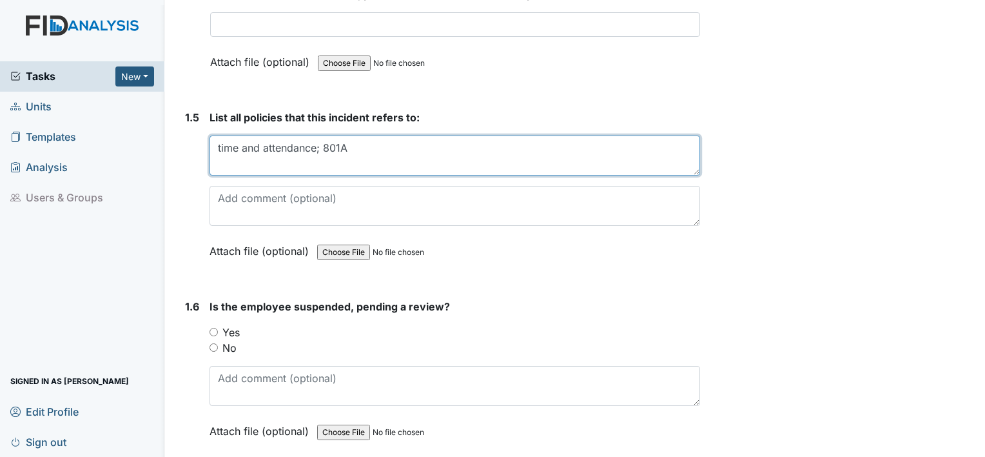
scroll to position [1100, 0]
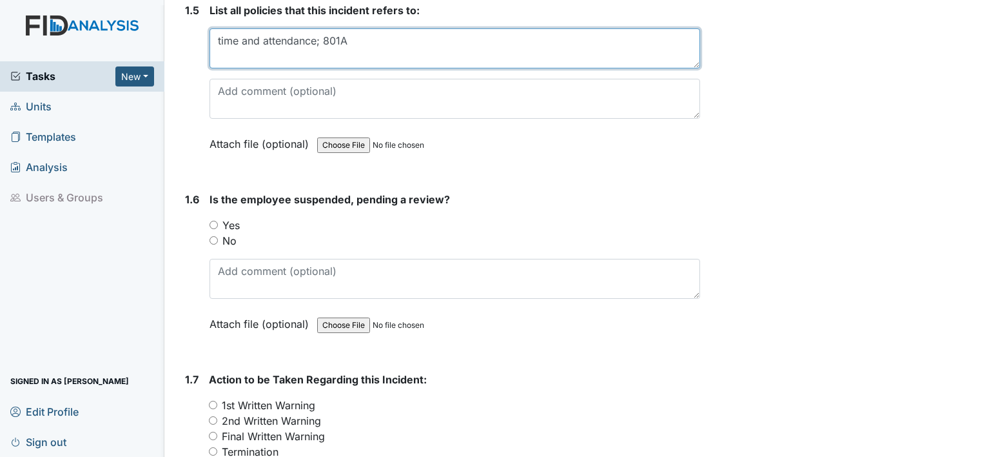
type textarea "time and attendance; 801A"
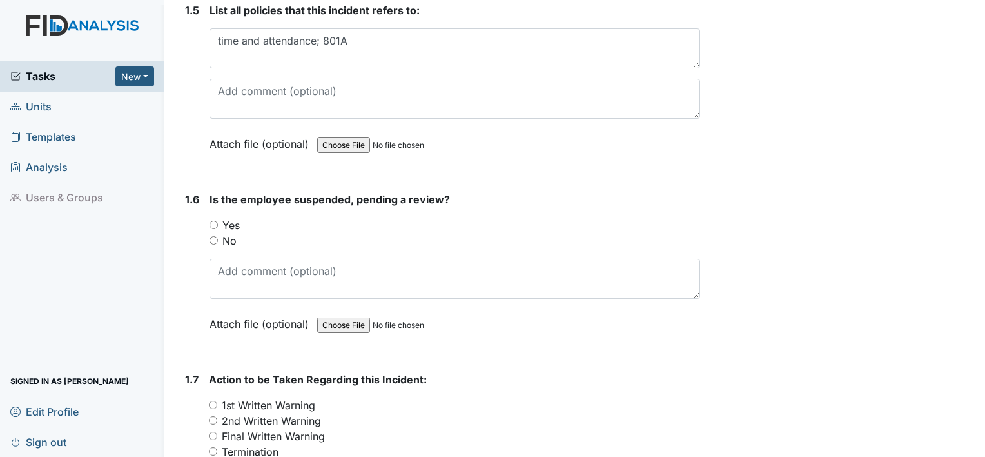
click at [219, 235] on div "No" at bounding box center [455, 240] width 491 height 15
click at [229, 233] on label "No" at bounding box center [229, 240] width 14 height 15
click at [218, 236] on input "No" at bounding box center [214, 240] width 8 height 8
radio input "true"
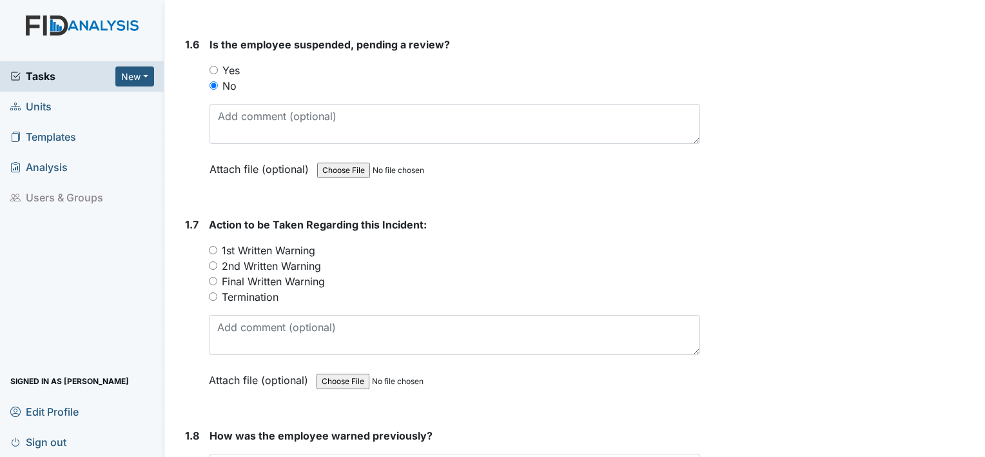
scroll to position [1256, 0]
click at [229, 245] on label "1st Written Warning" at bounding box center [269, 248] width 94 height 15
click at [217, 245] on input "1st Written Warning" at bounding box center [213, 248] width 8 height 8
radio input "true"
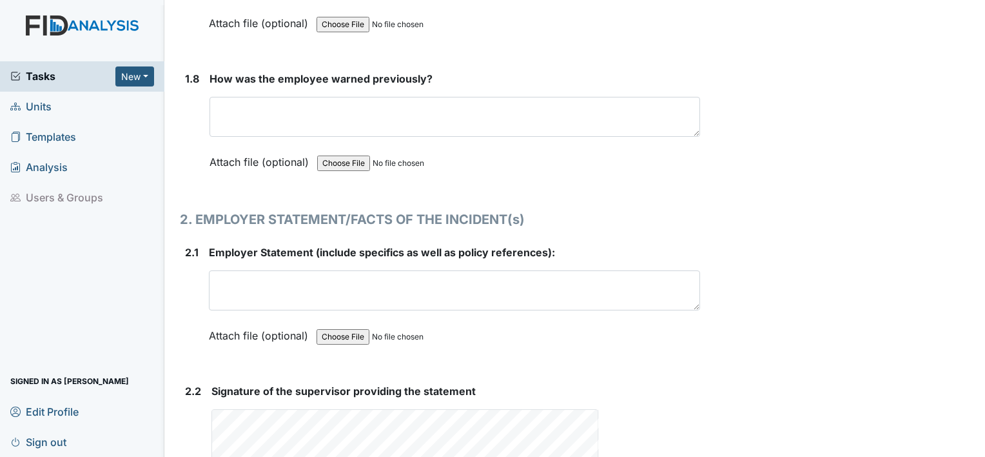
scroll to position [1617, 0]
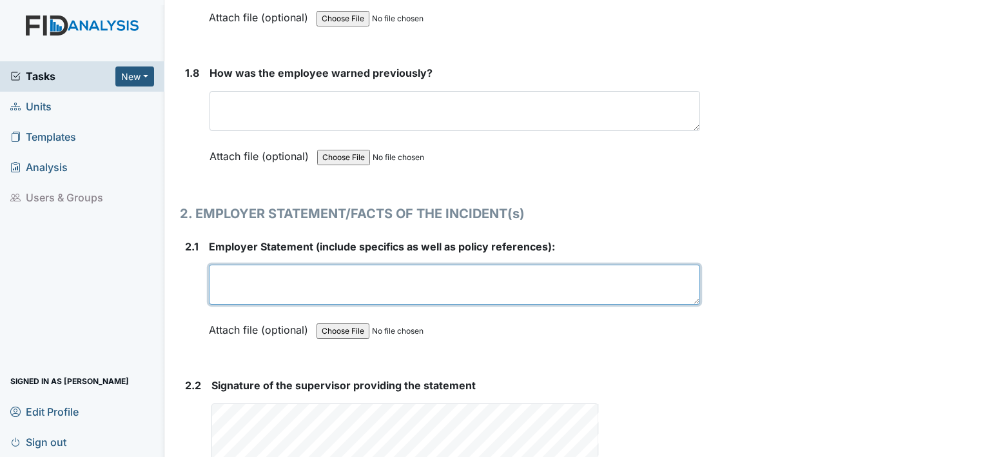
click at [293, 271] on textarea at bounding box center [454, 284] width 491 height 40
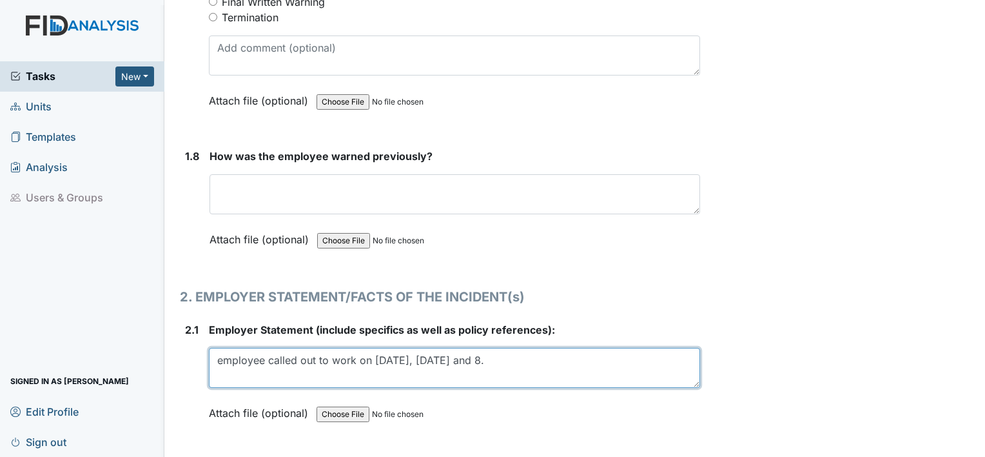
scroll to position [1542, 0]
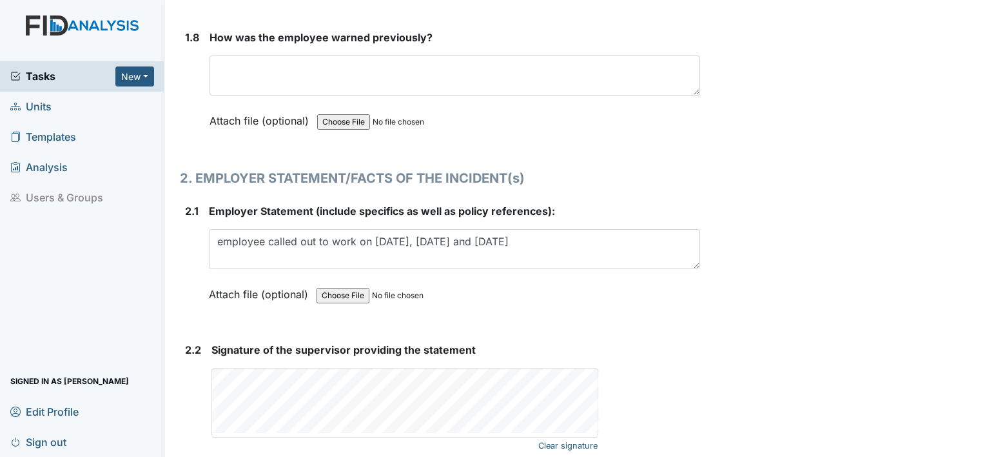
scroll to position [1648, 0]
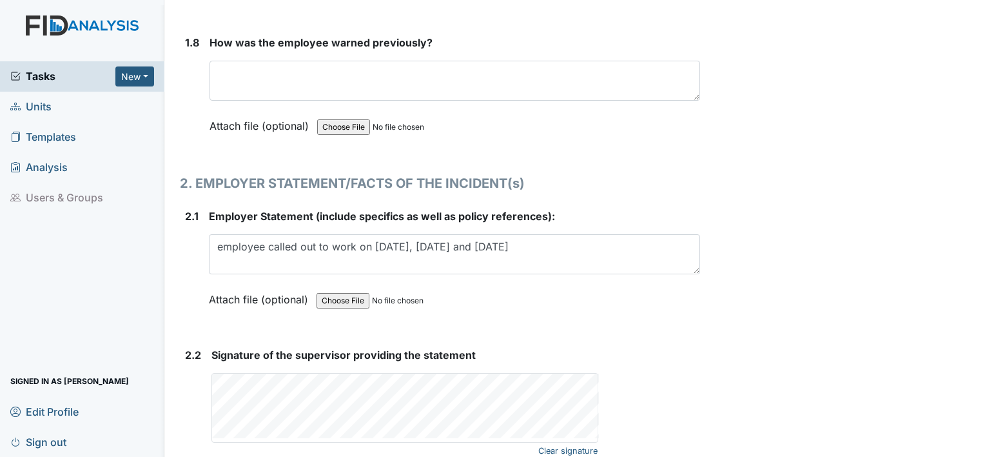
click at [545, 226] on div "Employer Statement (include specifics as well as policy references): employee c…" at bounding box center [454, 262] width 491 height 108
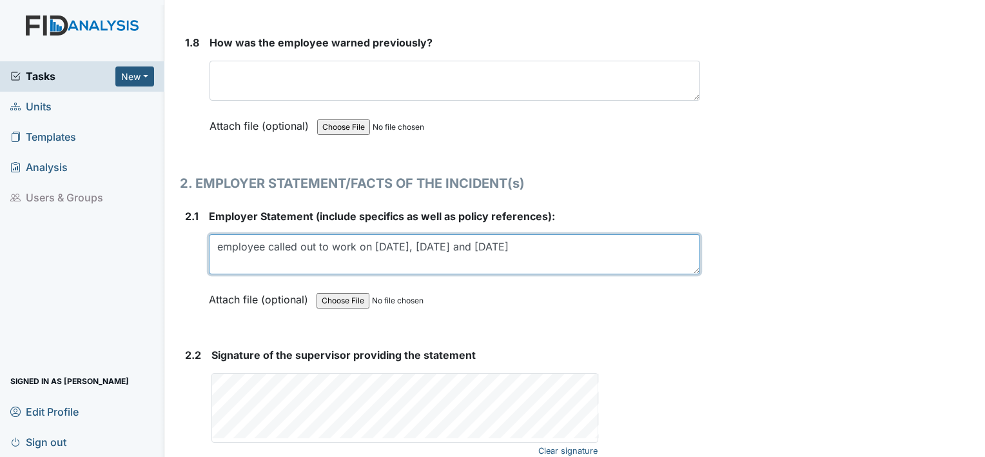
click at [528, 250] on textarea "employee called out to work on 7.30.25, 8.1.25 and 8.4.25" at bounding box center [454, 254] width 491 height 40
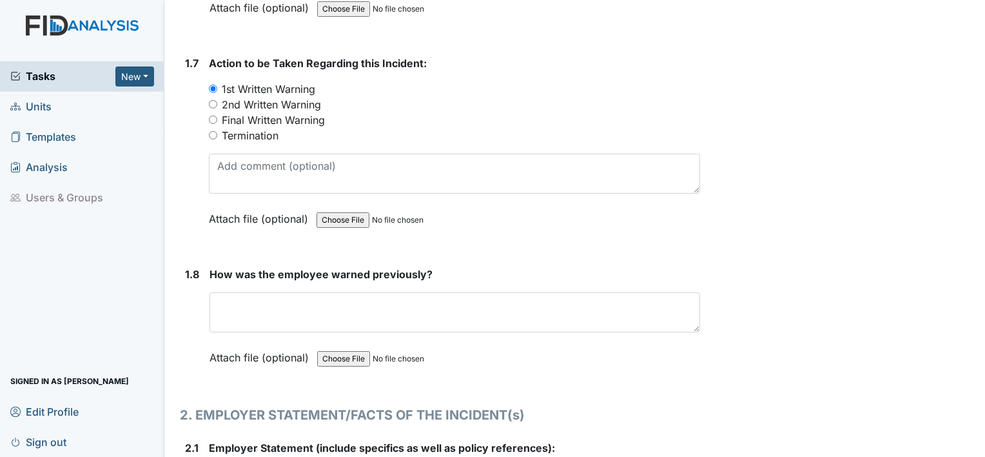
scroll to position [1414, 0]
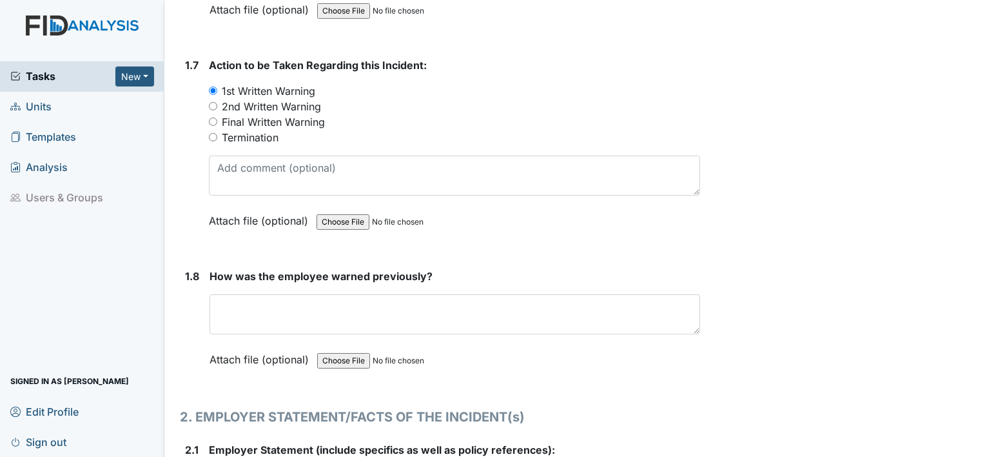
type textarea "employee called out to work on 7.30.25, 8.1.25 and 8.4.25 policy 801A"
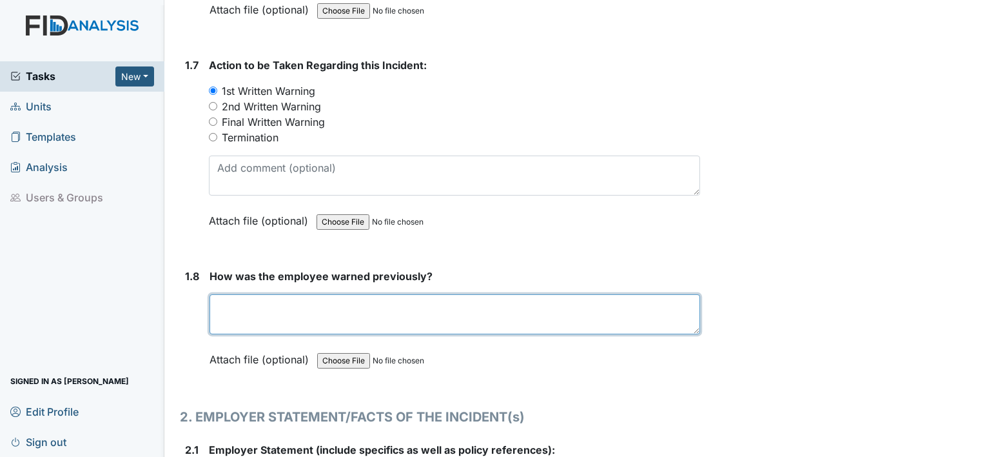
click at [350, 300] on textarea at bounding box center [455, 314] width 491 height 40
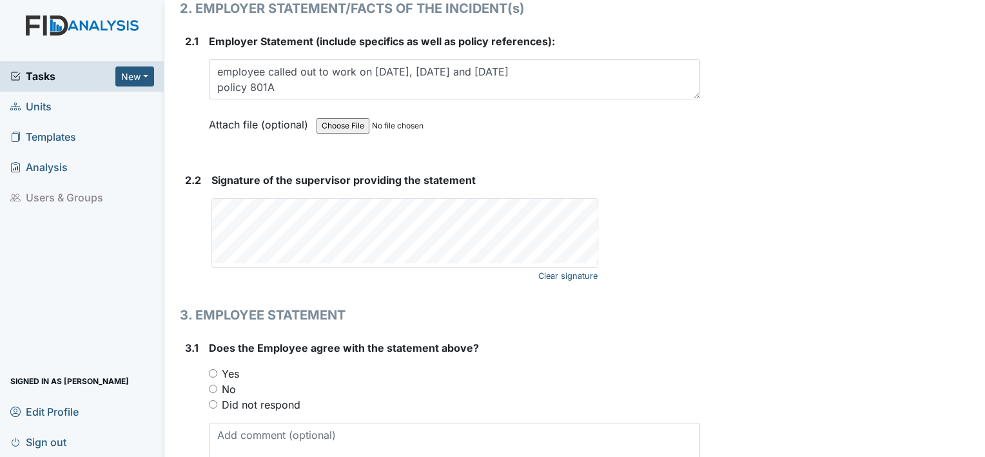
scroll to position [1823, 0]
type textarea "employee has been told multiple times to report to work as the schedule shows"
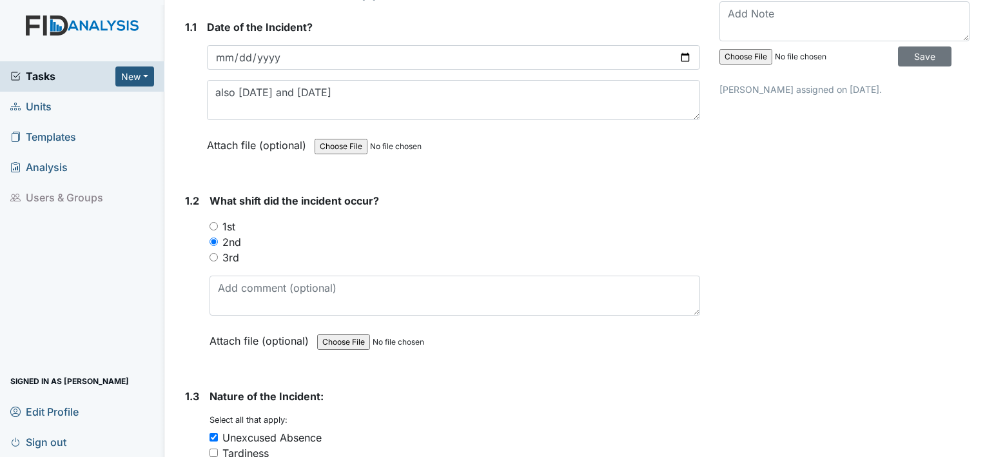
scroll to position [190, 0]
